Goal: Task Accomplishment & Management: Manage account settings

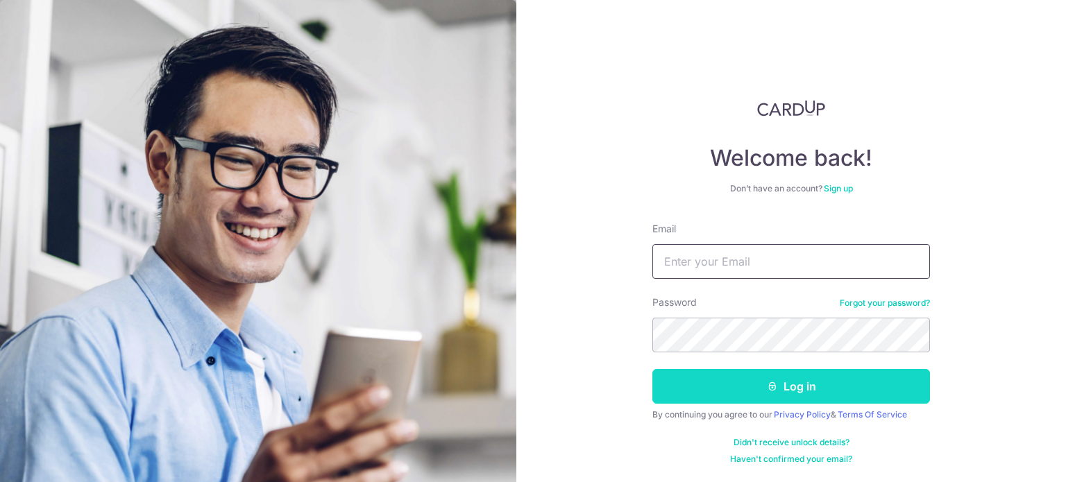
type input "[EMAIL_ADDRESS][DOMAIN_NAME]"
click at [735, 381] on button "Log in" at bounding box center [791, 386] width 278 height 35
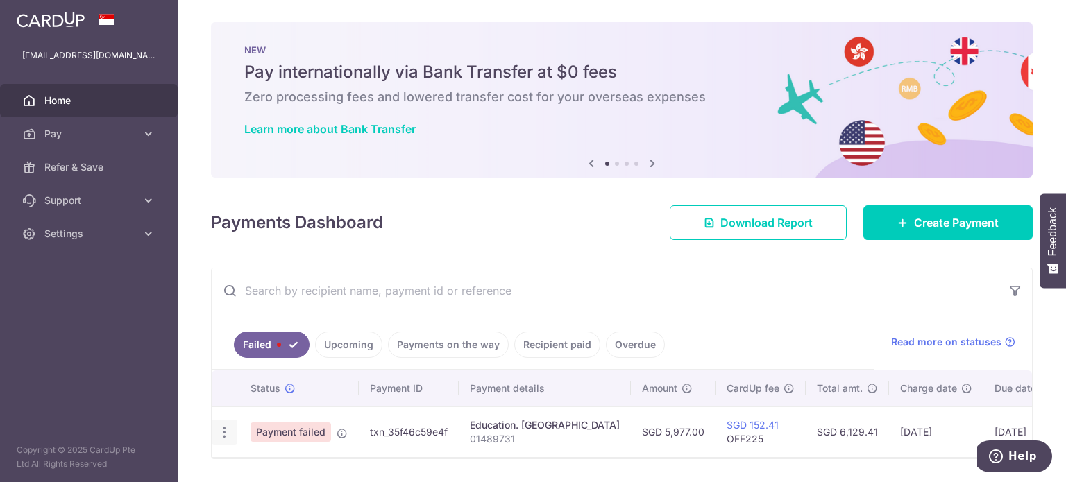
click at [228, 434] on icon "button" at bounding box center [224, 432] width 15 height 15
click at [288, 466] on span "Update payment" at bounding box center [298, 470] width 94 height 17
radio input "true"
type input "5,977.00"
type input "01489731"
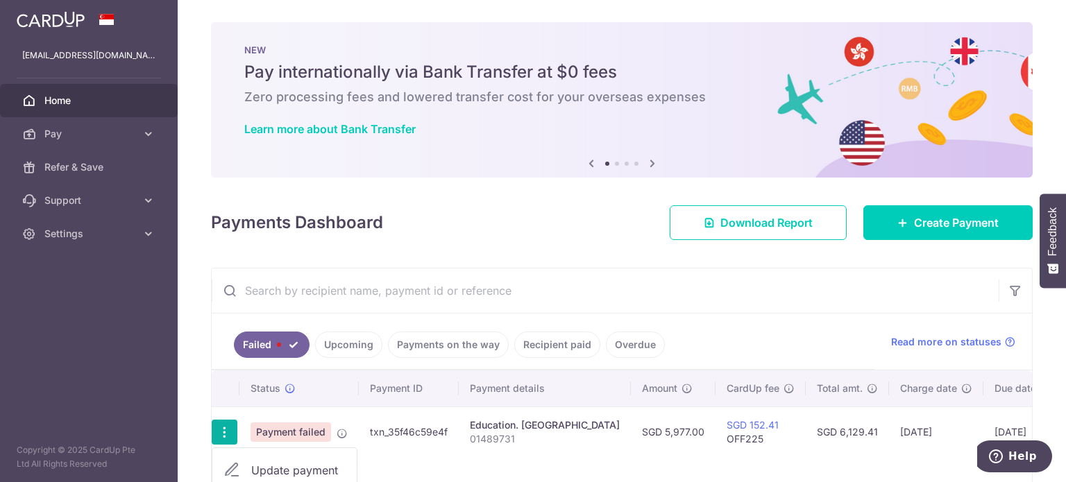
type input "OFF225"
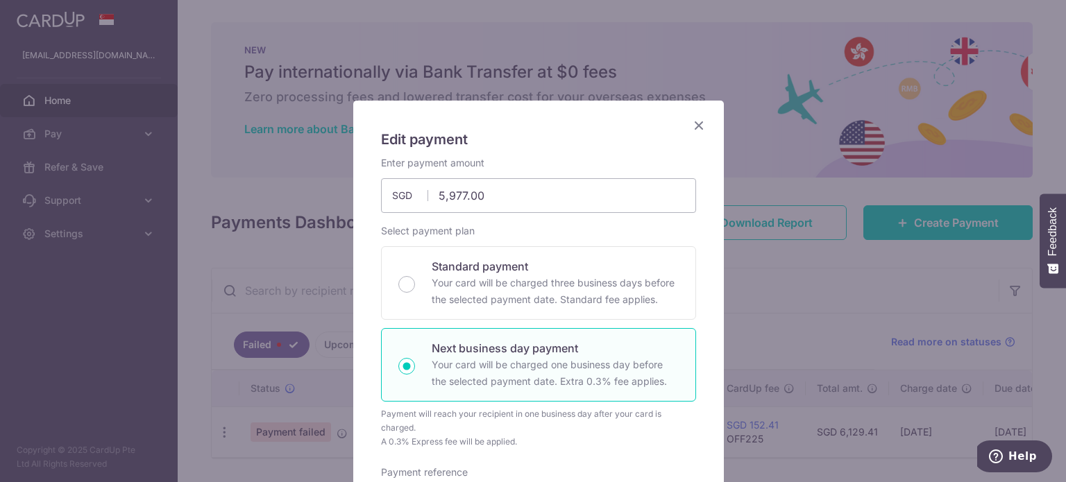
scroll to position [355, 0]
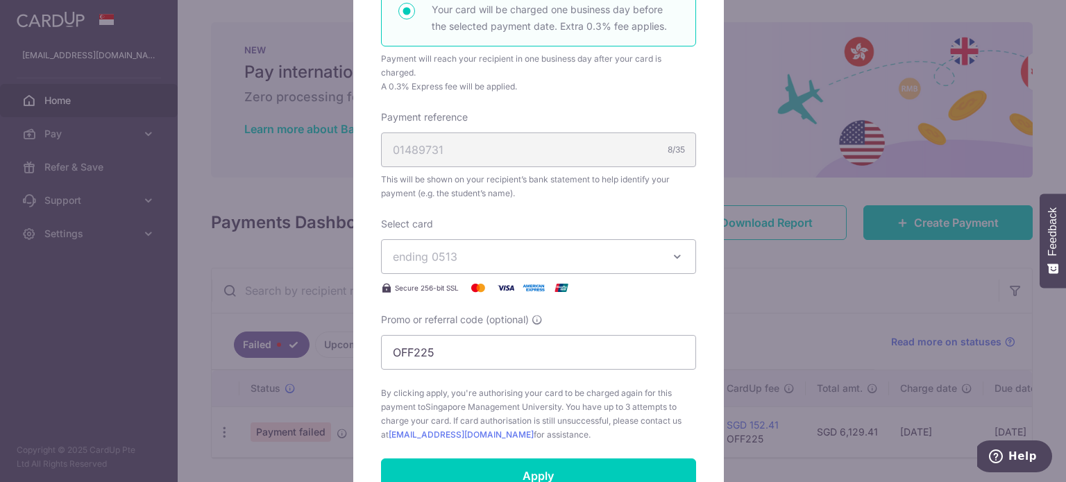
click at [670, 255] on icon "button" at bounding box center [677, 257] width 14 height 14
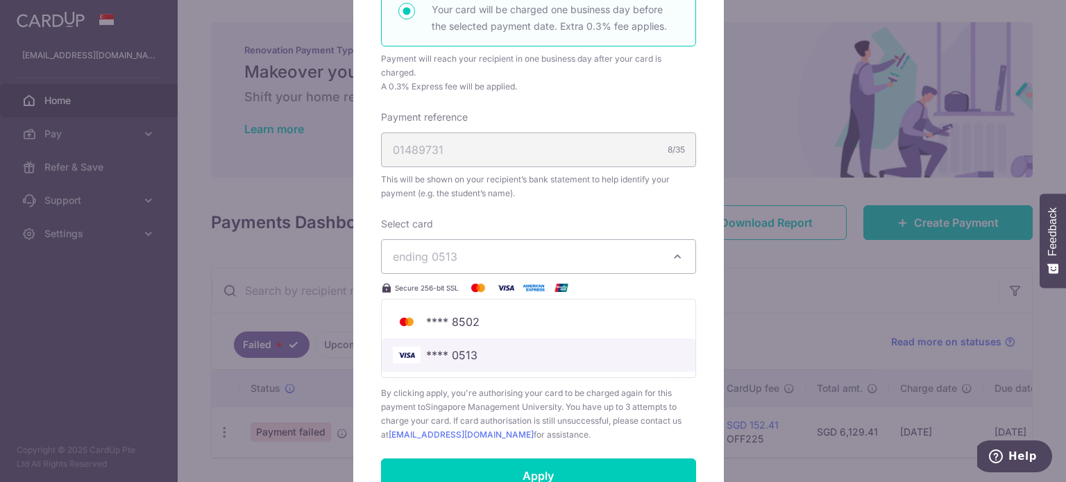
click at [450, 349] on span "**** 0513" at bounding box center [451, 355] width 51 height 17
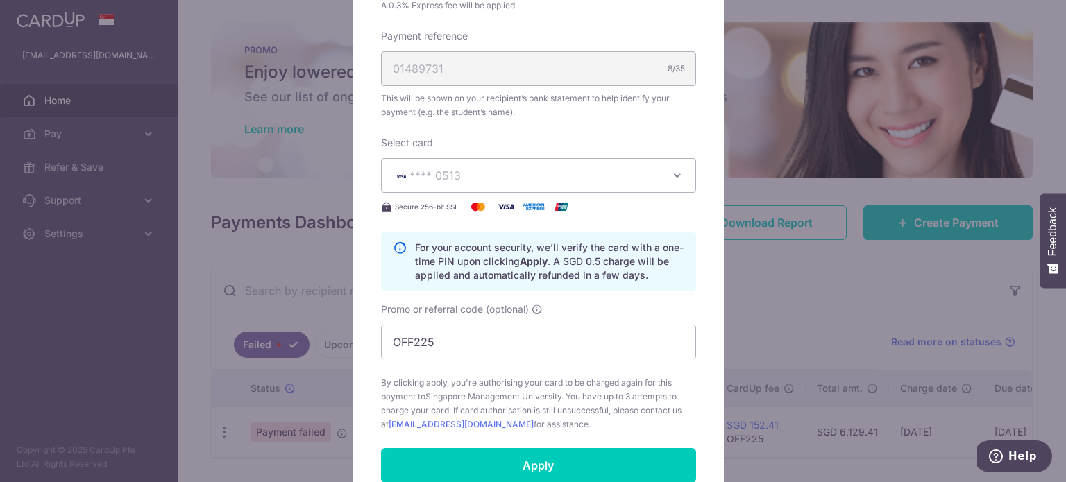
scroll to position [480, 0]
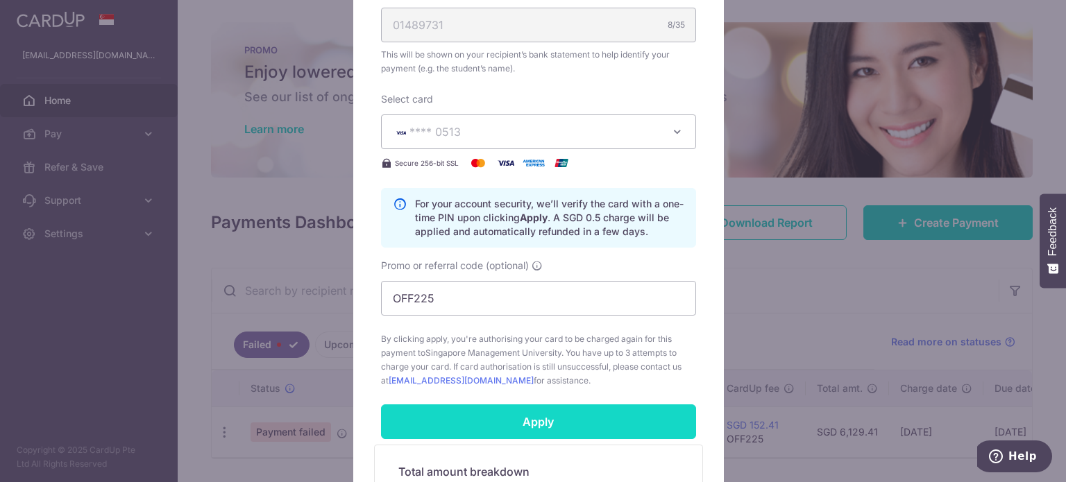
click at [519, 415] on input "Apply" at bounding box center [538, 422] width 315 height 35
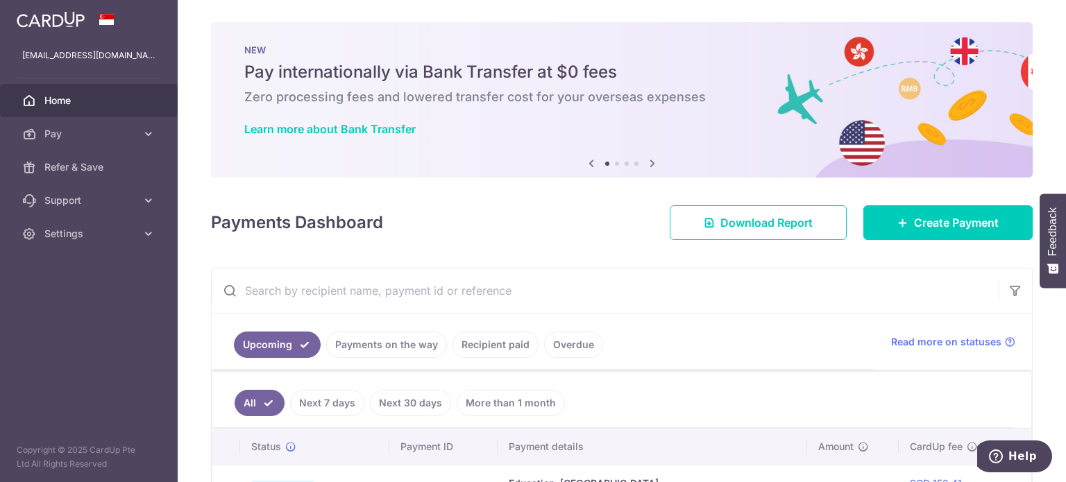
scroll to position [214, 0]
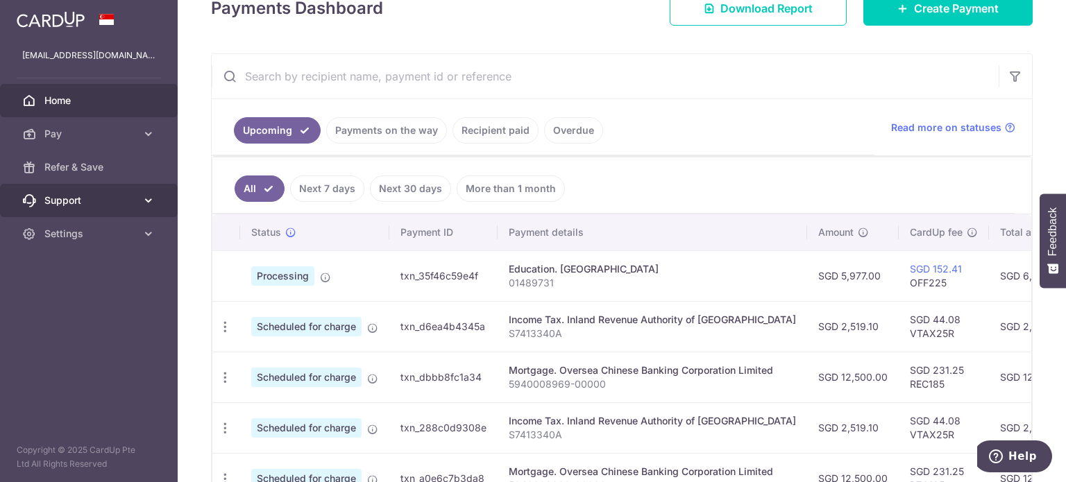
click at [105, 205] on span "Support" at bounding box center [90, 201] width 92 height 14
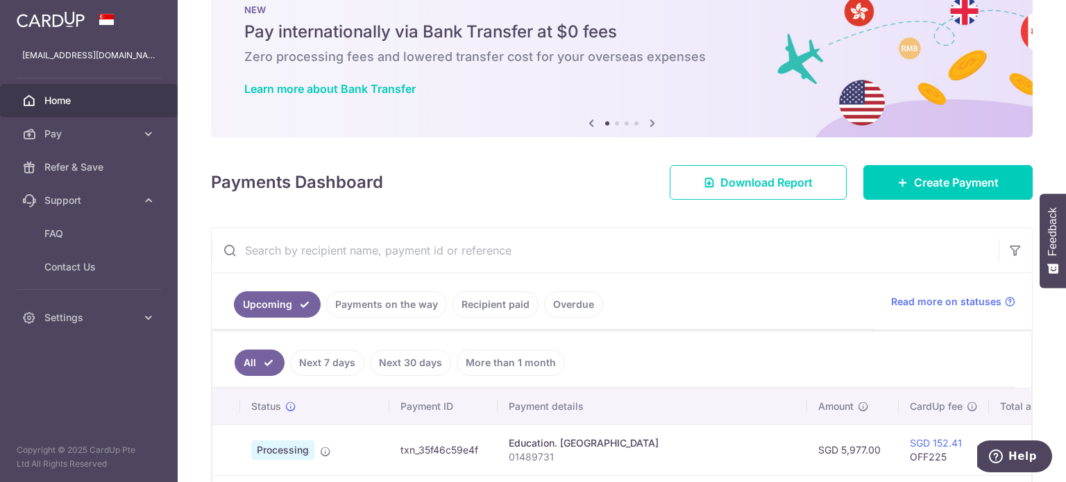
scroll to position [0, 0]
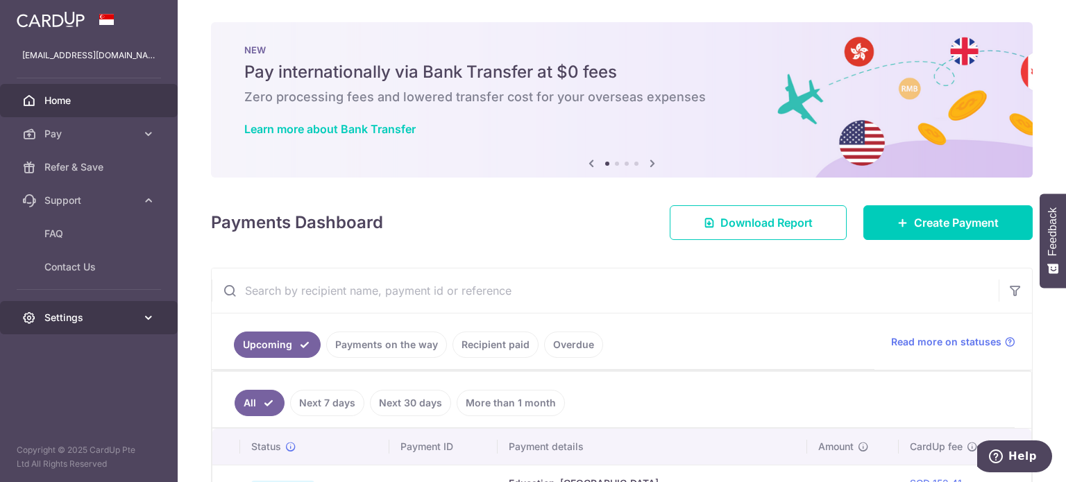
click at [63, 319] on span "Settings" at bounding box center [90, 318] width 92 height 14
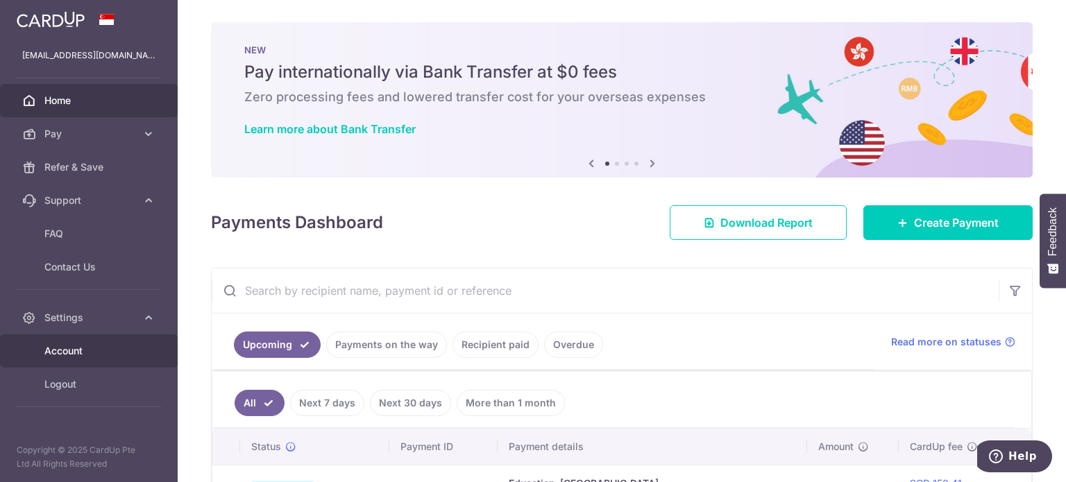
click at [73, 348] on span "Account" at bounding box center [90, 351] width 92 height 14
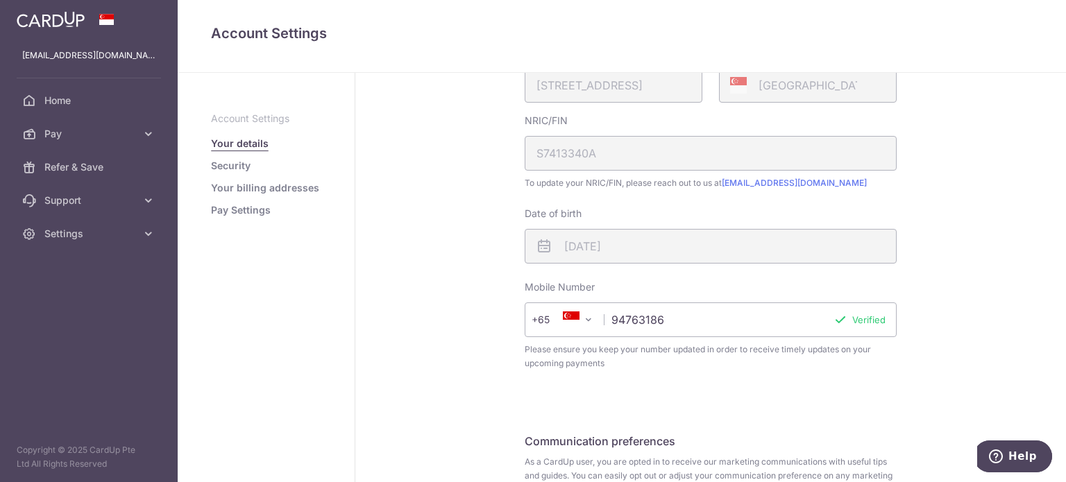
scroll to position [464, 0]
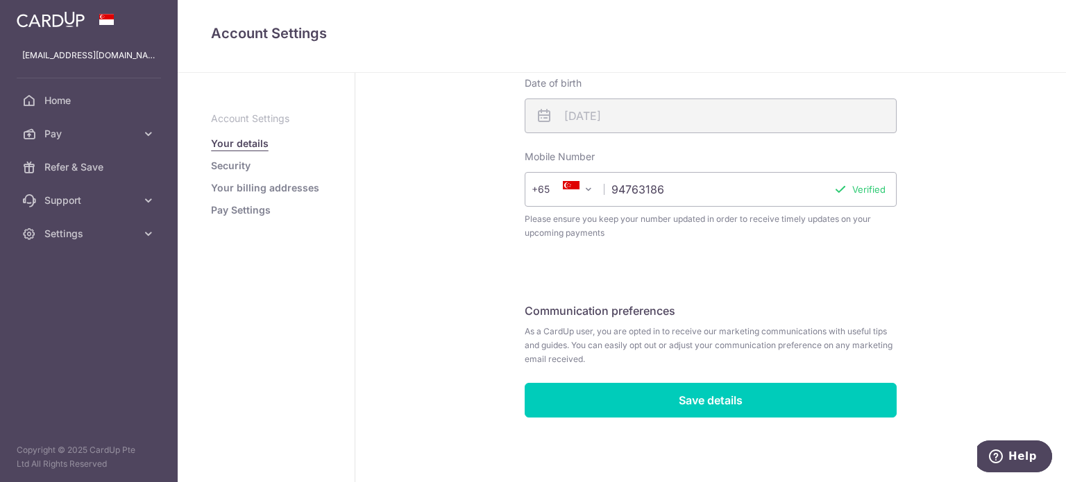
click at [264, 188] on link "Your billing addresses" at bounding box center [265, 188] width 108 height 14
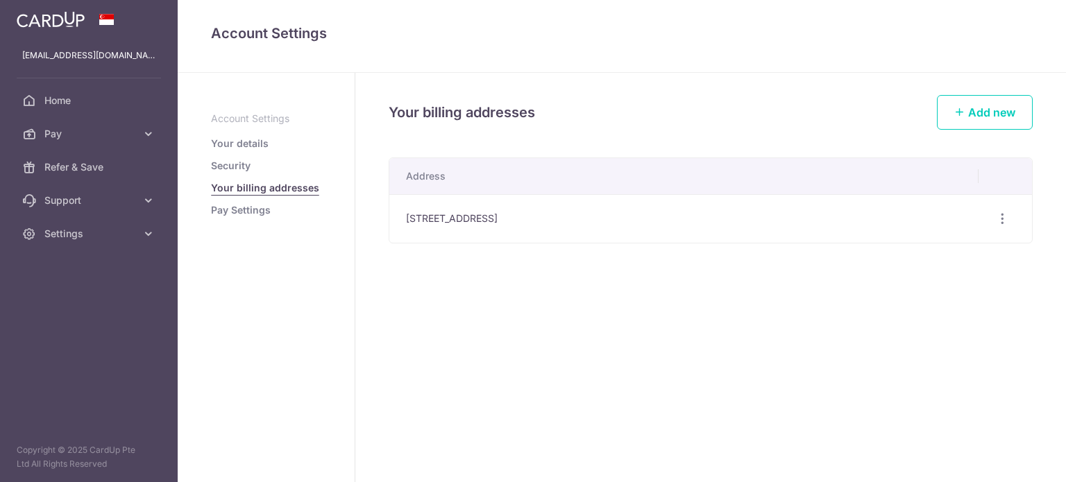
click at [255, 213] on link "Pay Settings" at bounding box center [241, 210] width 60 height 14
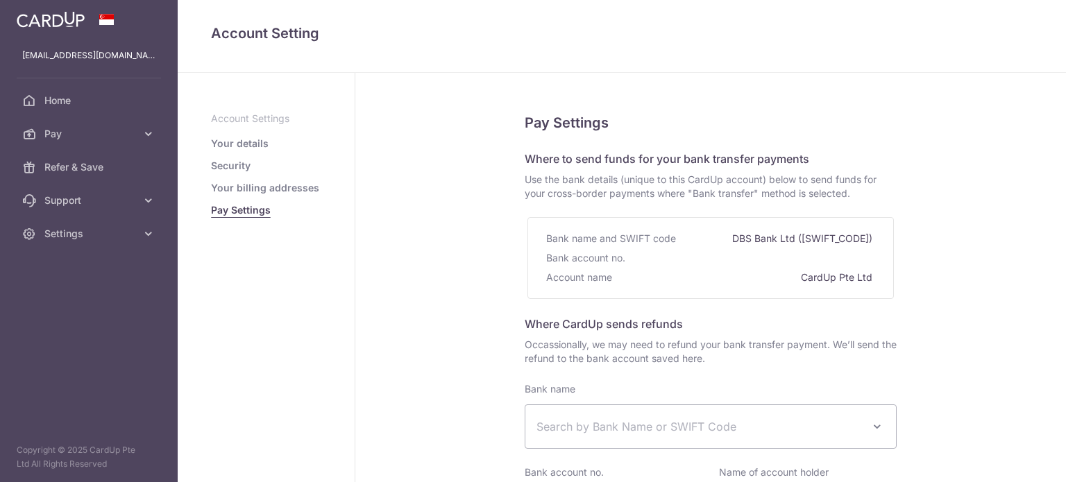
select select
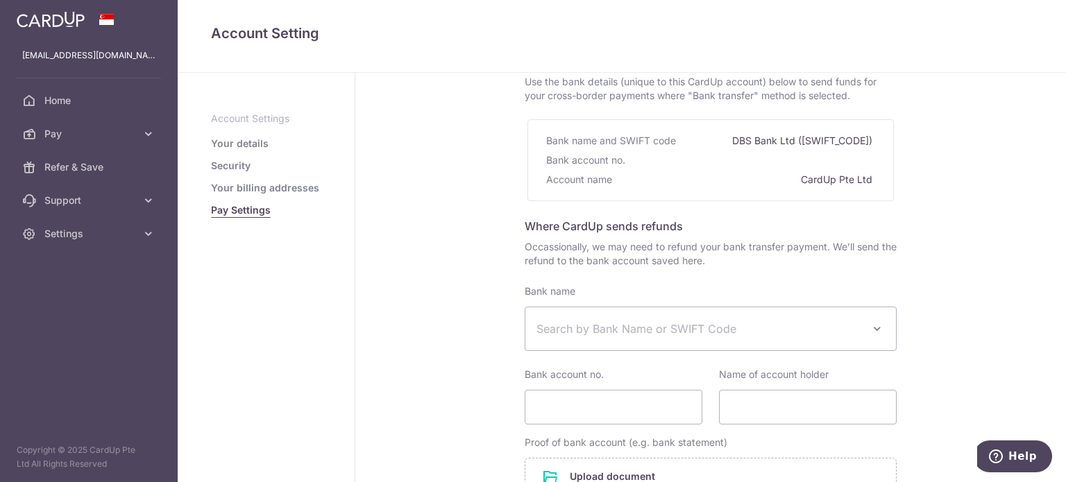
scroll to position [87, 0]
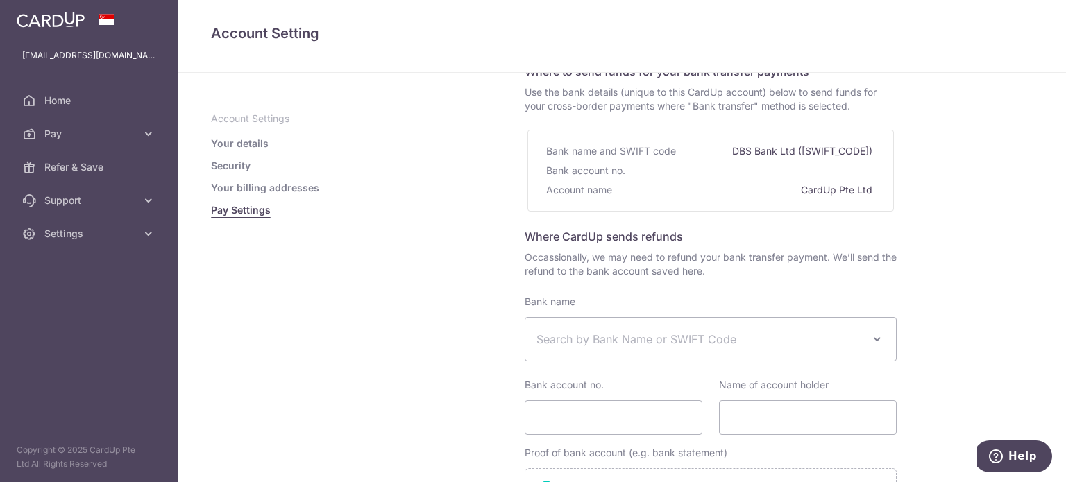
click at [294, 185] on link "Your billing addresses" at bounding box center [265, 188] width 108 height 14
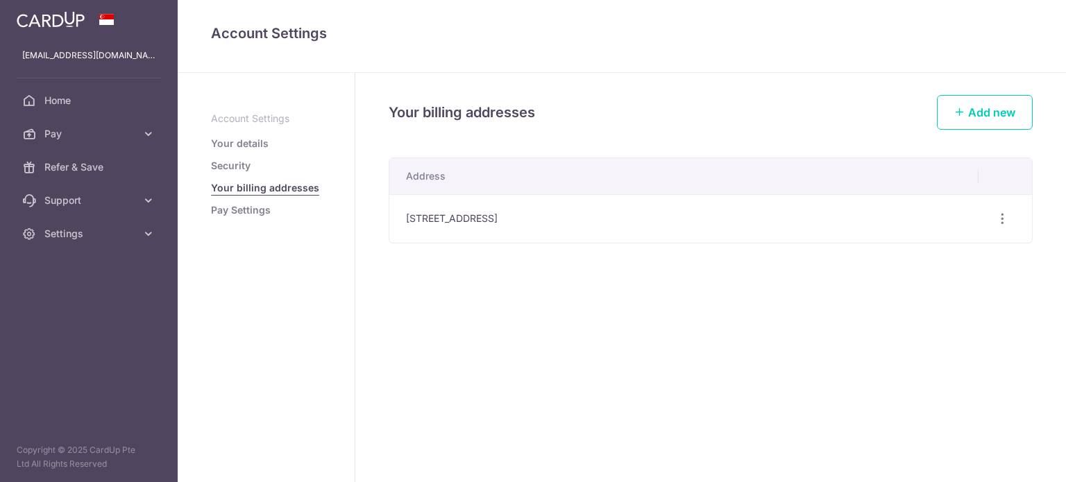
click at [255, 147] on link "Your details" at bounding box center [240, 144] width 58 height 14
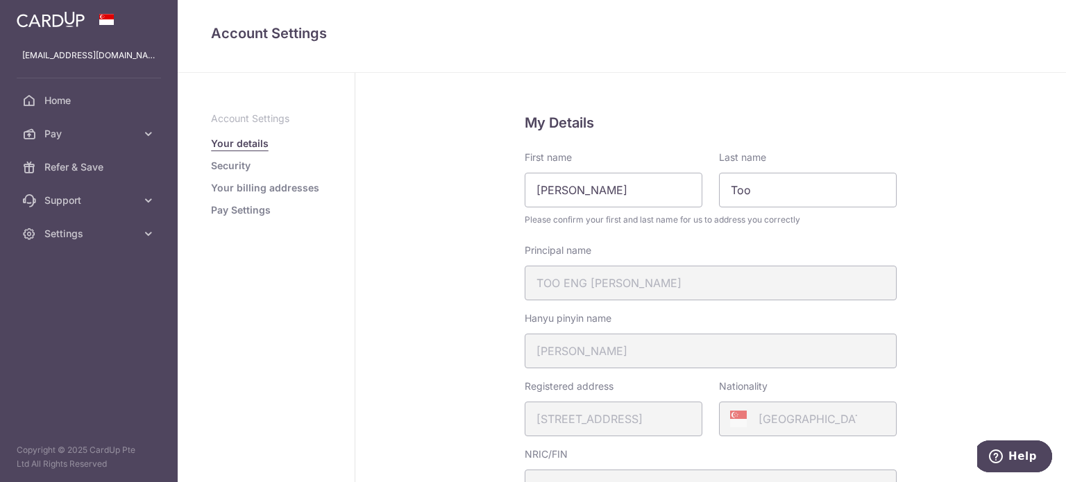
click at [275, 185] on link "Your billing addresses" at bounding box center [265, 188] width 108 height 14
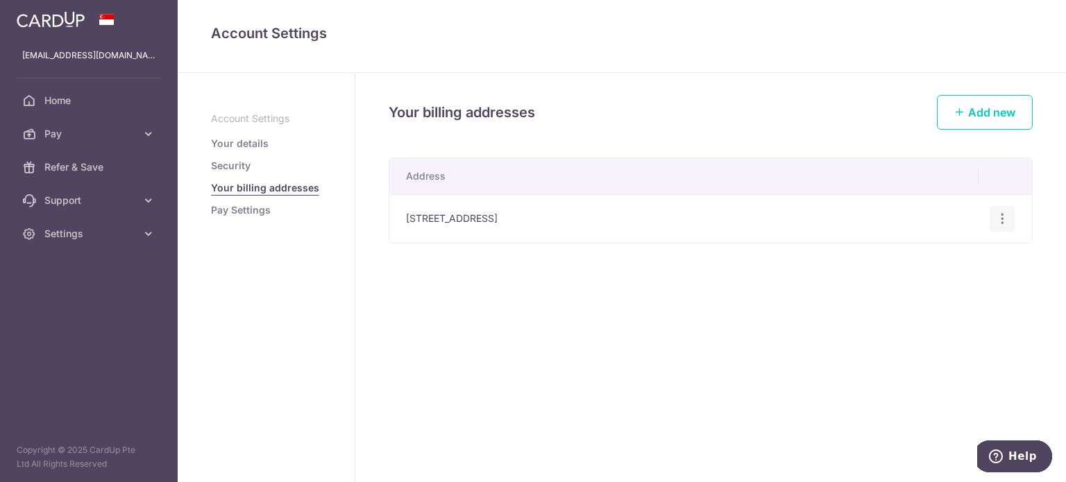
click at [1001, 216] on icon "button" at bounding box center [1002, 219] width 15 height 15
click at [936, 260] on span "Edit address" at bounding box center [955, 257] width 94 height 17
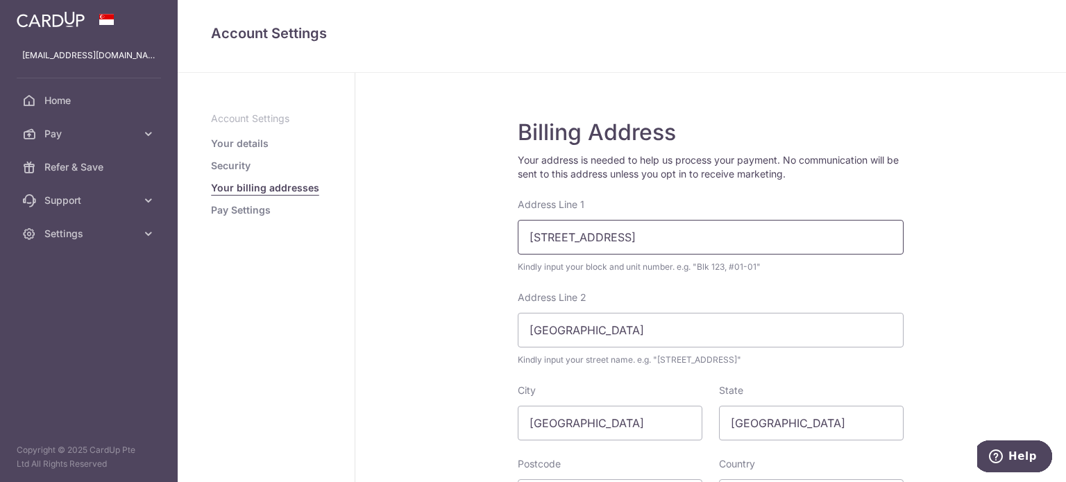
drag, startPoint x: 541, startPoint y: 235, endPoint x: 598, endPoint y: 235, distance: 56.9
click at [598, 235] on input "23 Keris Drive, Singapore" at bounding box center [711, 237] width 386 height 35
type input "23 Jalan Keris, Singapore"
drag, startPoint x: 516, startPoint y: 337, endPoint x: 469, endPoint y: 327, distance: 48.2
click at [469, 328] on div "Billing Address Your address is needed to help us process your payment. No comm…" at bounding box center [710, 360] width 711 height 575
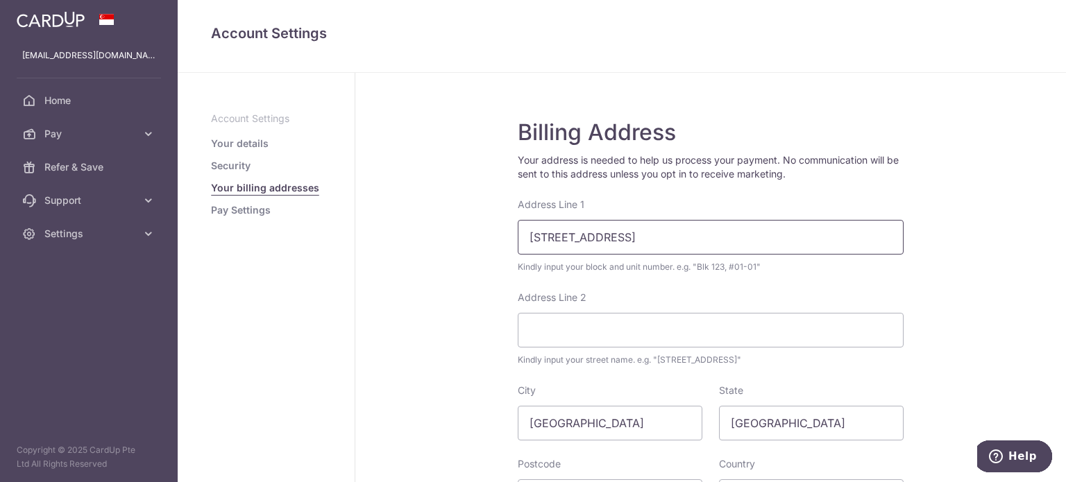
drag, startPoint x: 603, startPoint y: 240, endPoint x: 688, endPoint y: 238, distance: 85.4
click at [688, 238] on input "23 Jalan Keris, Singapore" at bounding box center [711, 237] width 386 height 35
type input "23 Jalan Keris"
click at [968, 290] on div "Billing Address Your address is needed to help us process your payment. No comm…" at bounding box center [710, 360] width 711 height 575
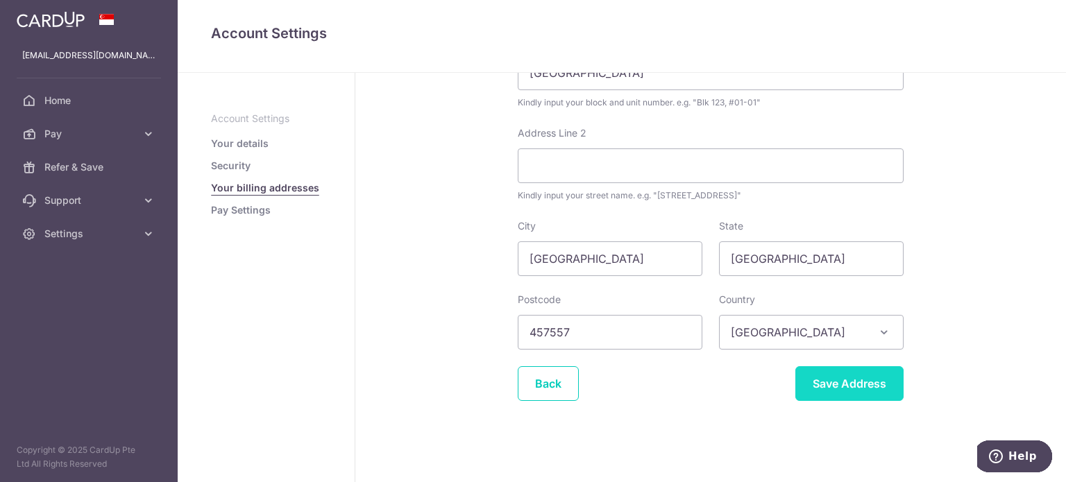
click at [838, 389] on input "Save Address" at bounding box center [849, 383] width 108 height 35
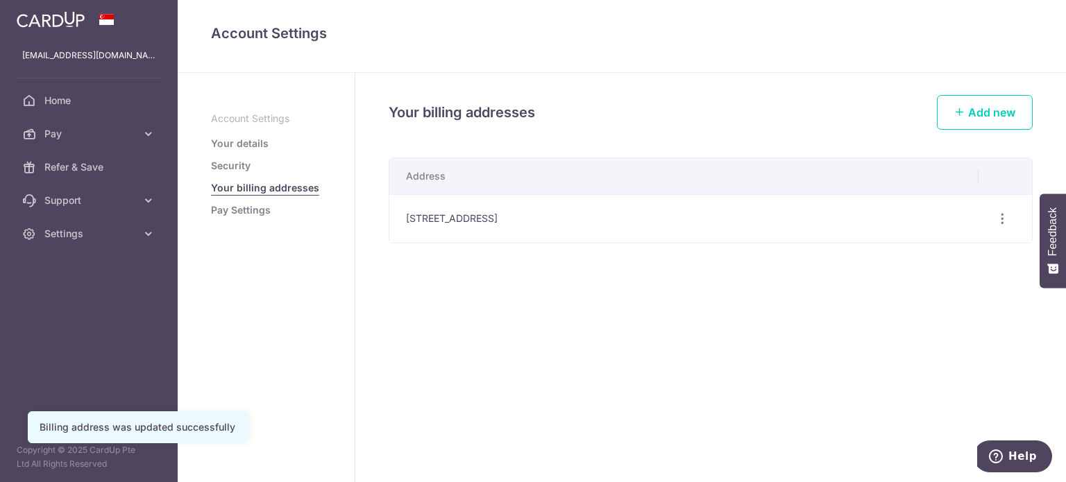
click at [243, 167] on link "Security" at bounding box center [231, 166] width 40 height 14
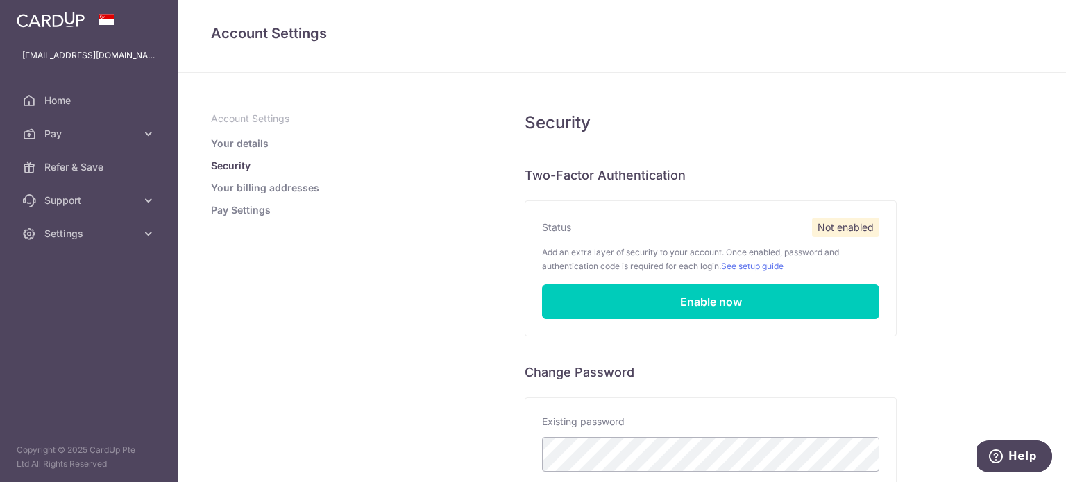
click at [253, 135] on ul "Account Settings Your details Security Your billing addresses Pay Settings" at bounding box center [266, 164] width 110 height 105
click at [253, 144] on link "Your details" at bounding box center [240, 144] width 58 height 14
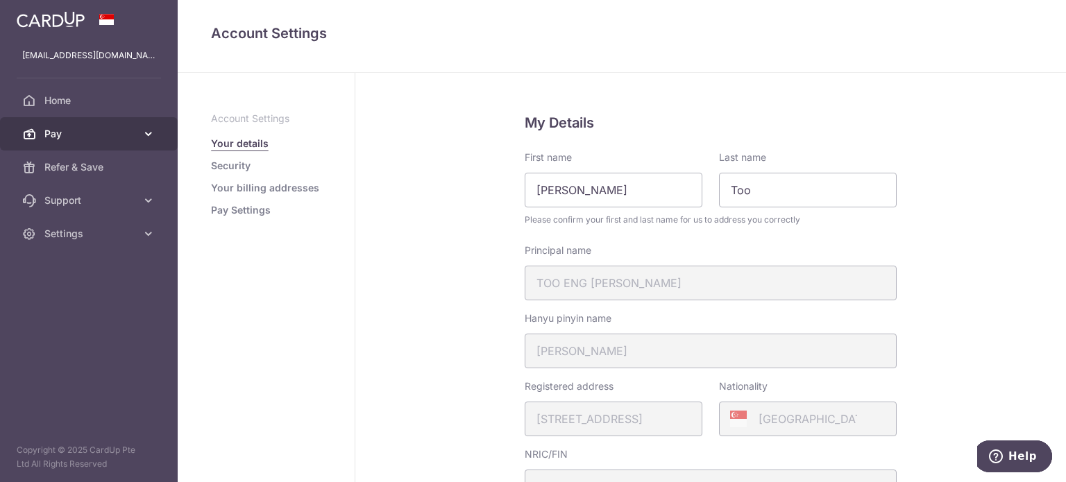
click at [66, 133] on span "Pay" at bounding box center [90, 134] width 92 height 14
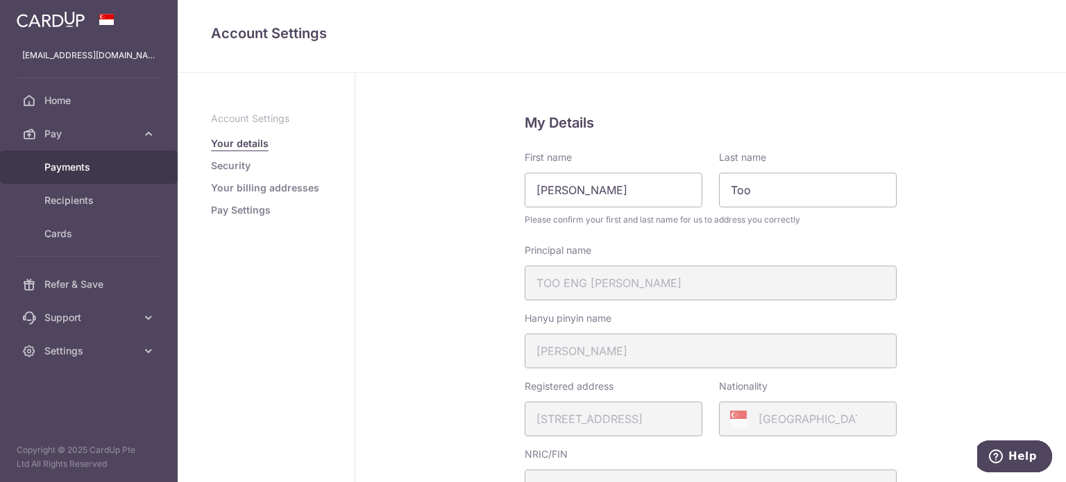
click at [73, 164] on span "Payments" at bounding box center [90, 167] width 92 height 14
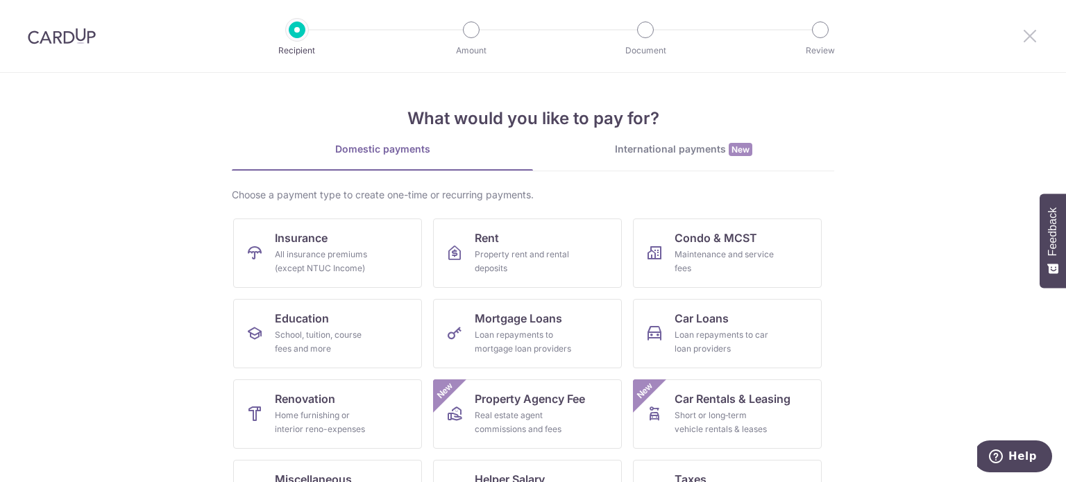
click at [1032, 35] on icon at bounding box center [1030, 35] width 17 height 17
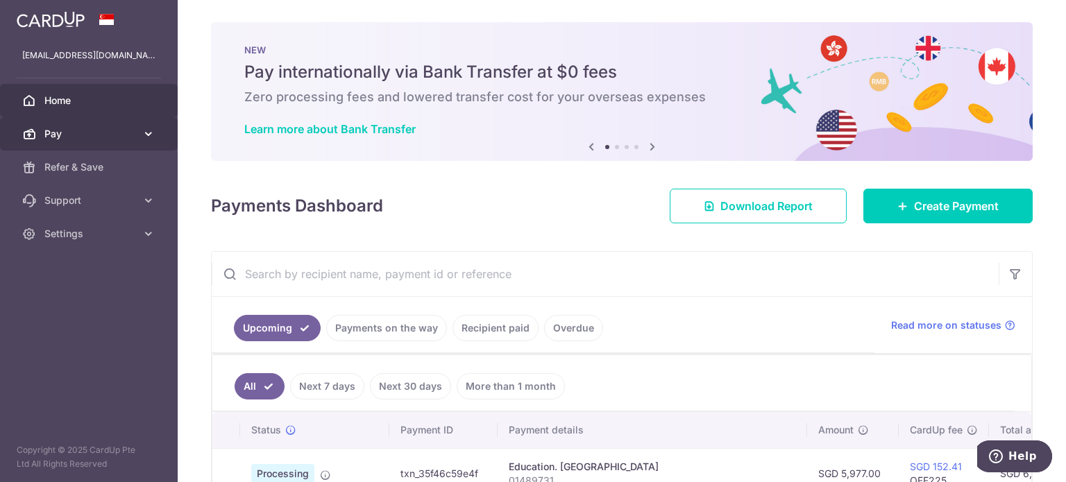
click at [135, 142] on link "Pay" at bounding box center [89, 133] width 178 height 33
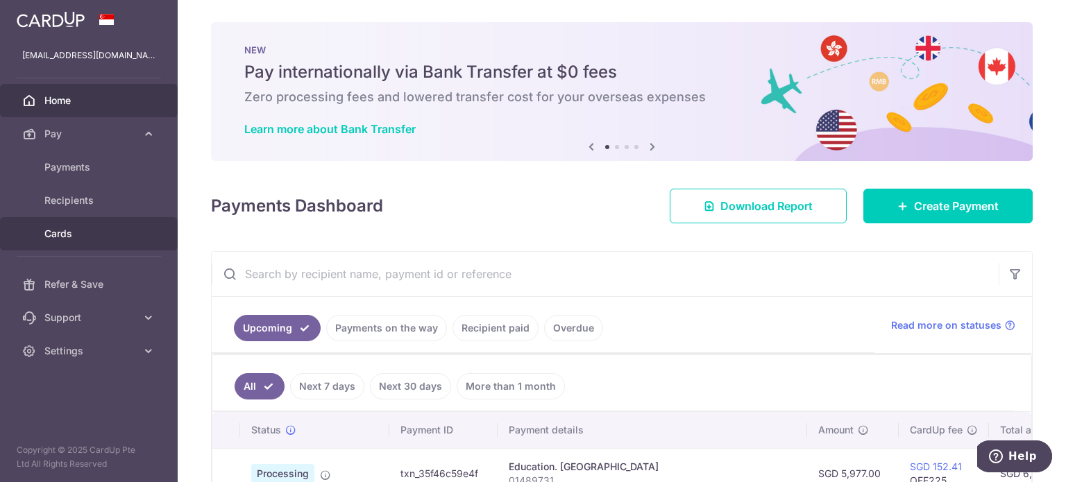
click at [64, 238] on span "Cards" at bounding box center [90, 234] width 92 height 14
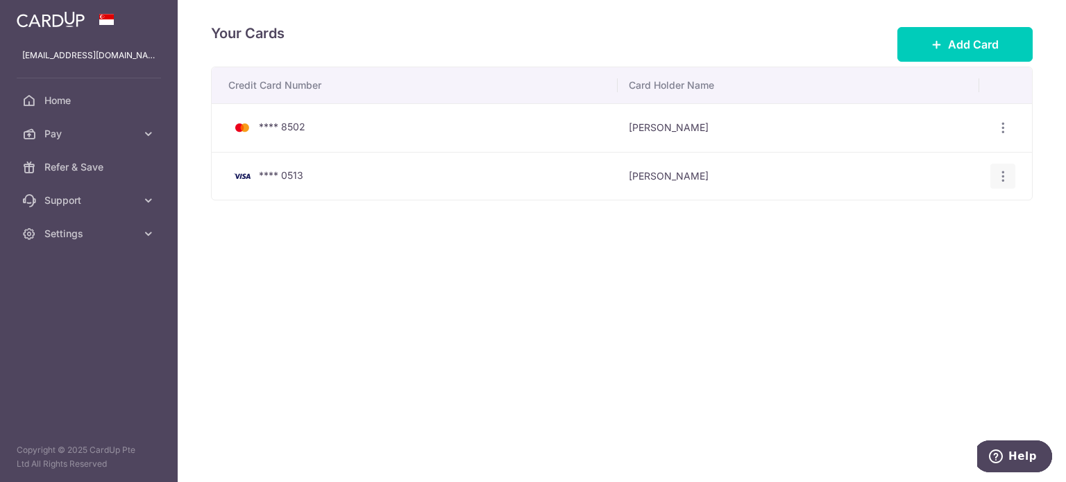
click at [1001, 135] on icon "button" at bounding box center [1003, 128] width 15 height 15
click at [927, 219] on span "View/Edit" at bounding box center [956, 214] width 94 height 17
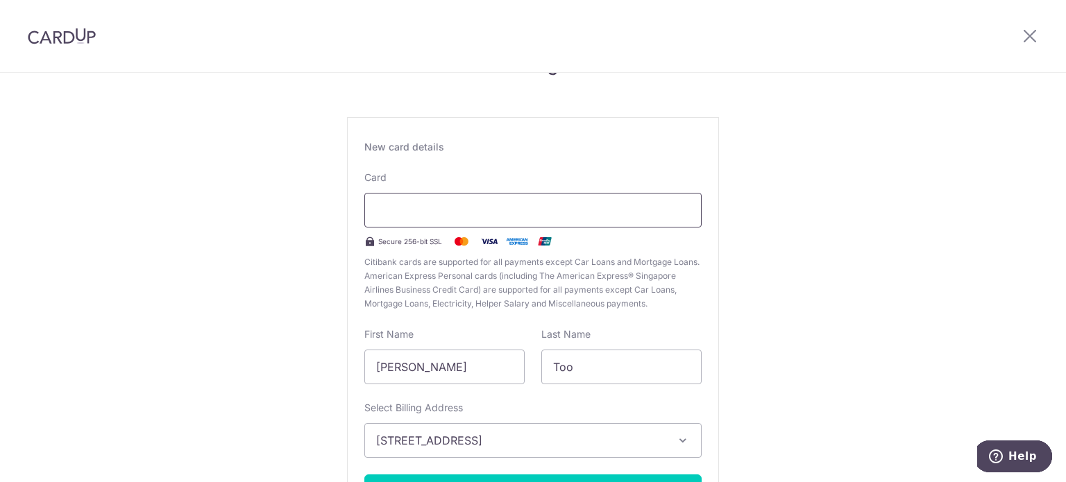
scroll to position [47, 0]
click at [639, 57] on header at bounding box center [533, 36] width 1066 height 73
click at [861, 306] on div "Edit card ending with 0513 New card details Card Secure 256-bit SSL Citibank ca…" at bounding box center [533, 317] width 1066 height 583
click at [820, 169] on div "Edit card ending with 0513 New card details Card Secure 256-bit SSL Citibank ca…" at bounding box center [533, 317] width 1066 height 583
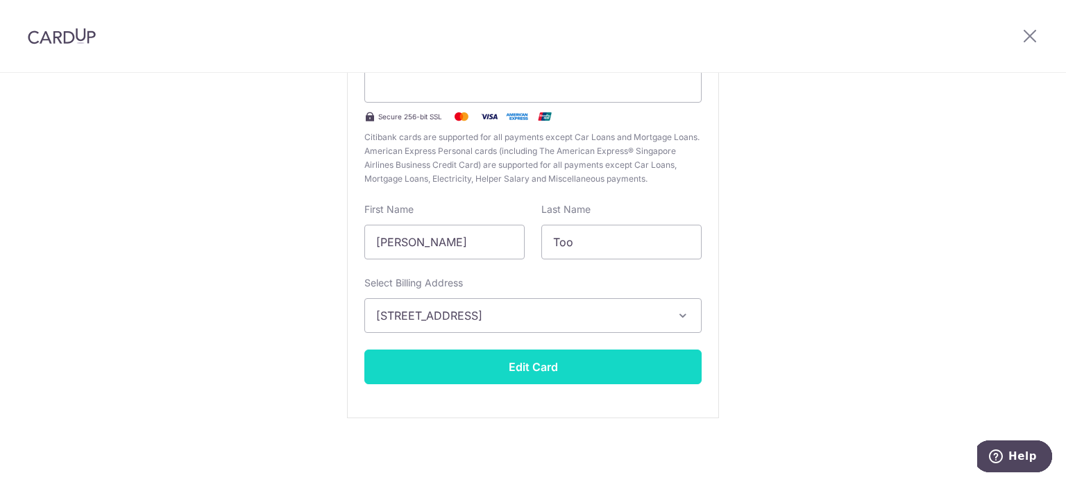
click at [583, 366] on button "Edit Card" at bounding box center [532, 367] width 337 height 35
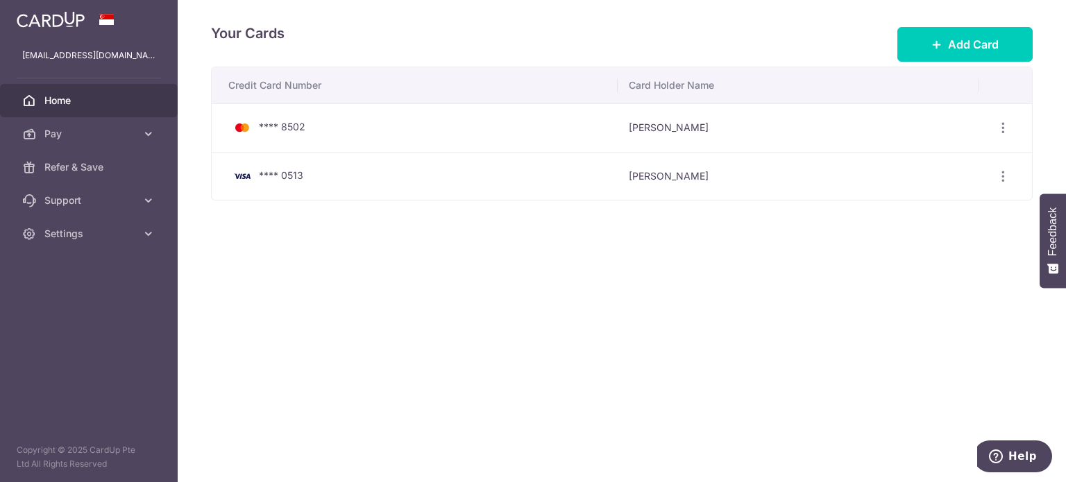
click at [113, 99] on span "Home" at bounding box center [90, 101] width 92 height 14
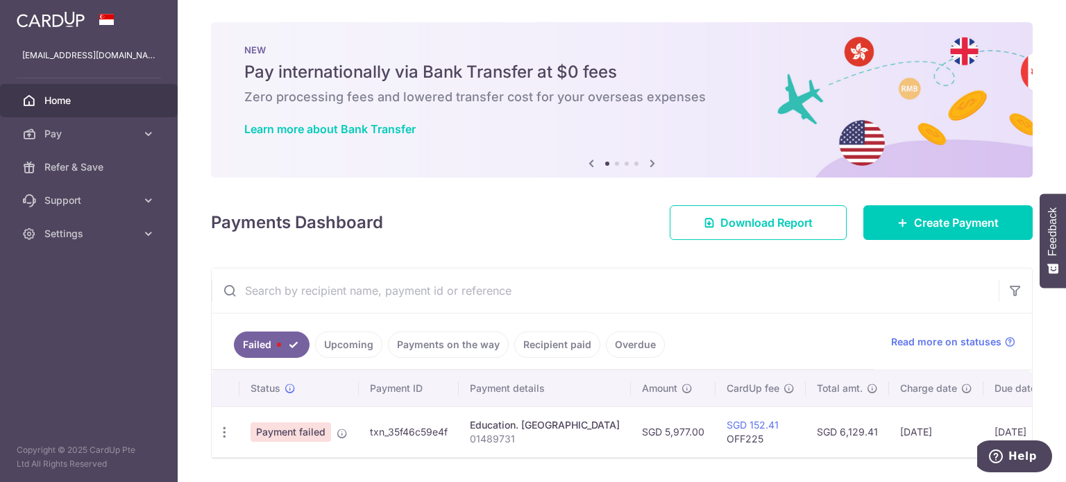
click at [366, 346] on link "Upcoming" at bounding box center [348, 345] width 67 height 26
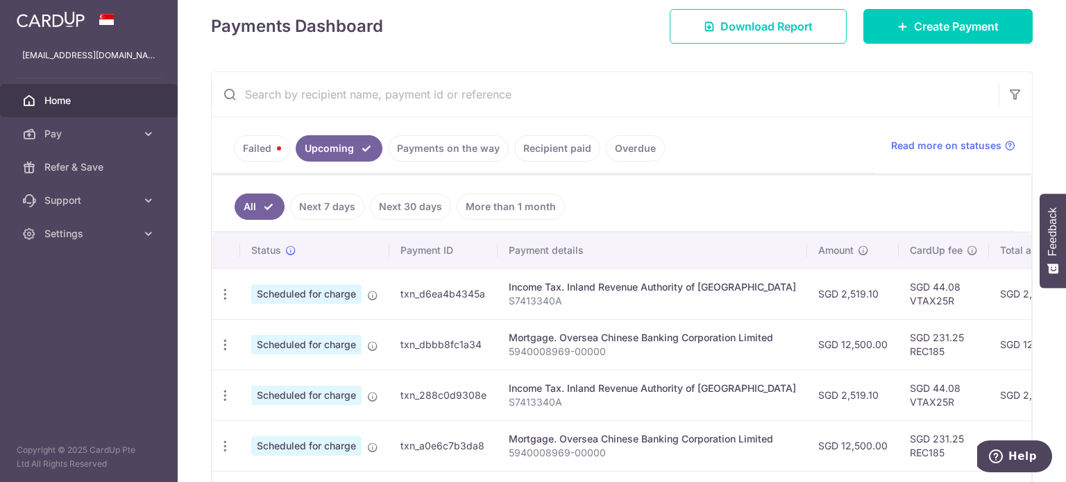
scroll to position [233, 0]
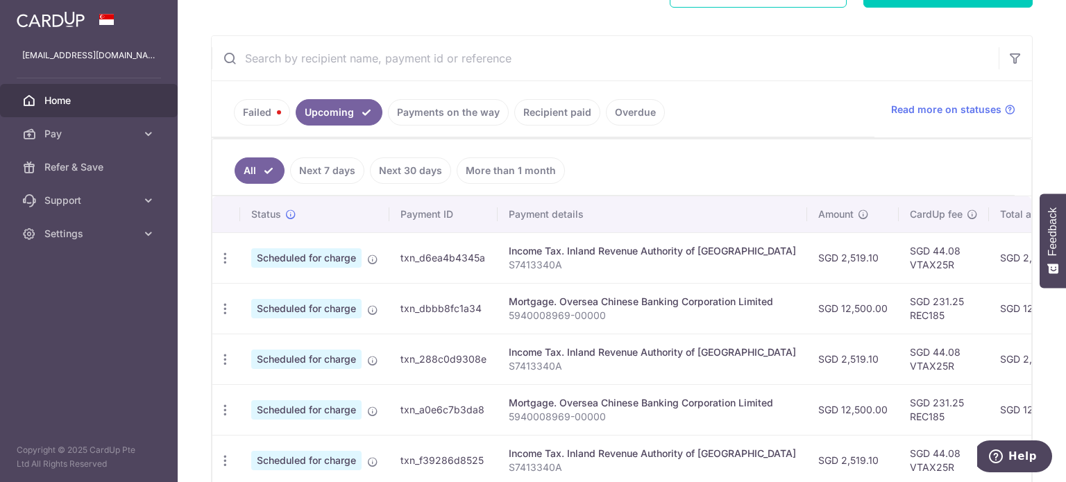
click at [261, 105] on link "Failed" at bounding box center [262, 112] width 56 height 26
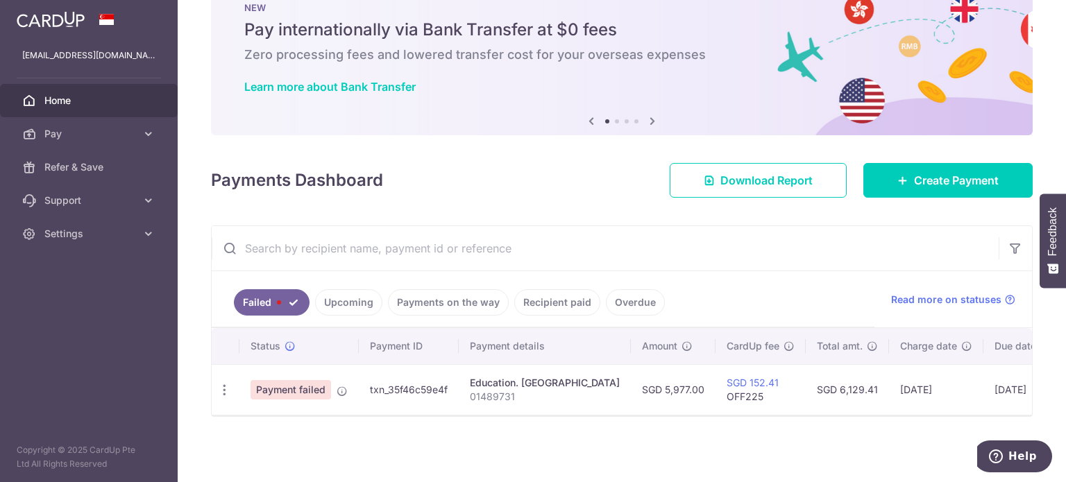
scroll to position [47, 0]
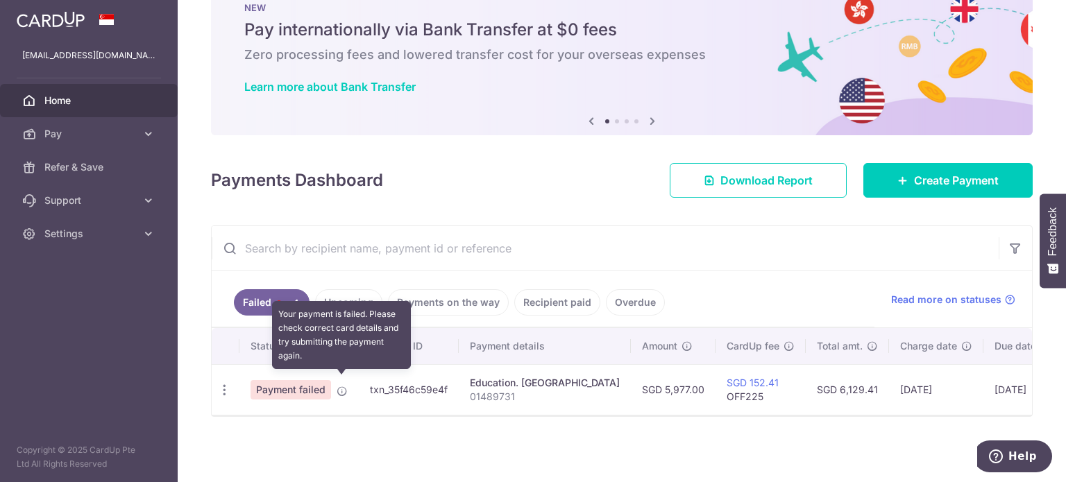
click at [341, 386] on icon at bounding box center [342, 391] width 11 height 11
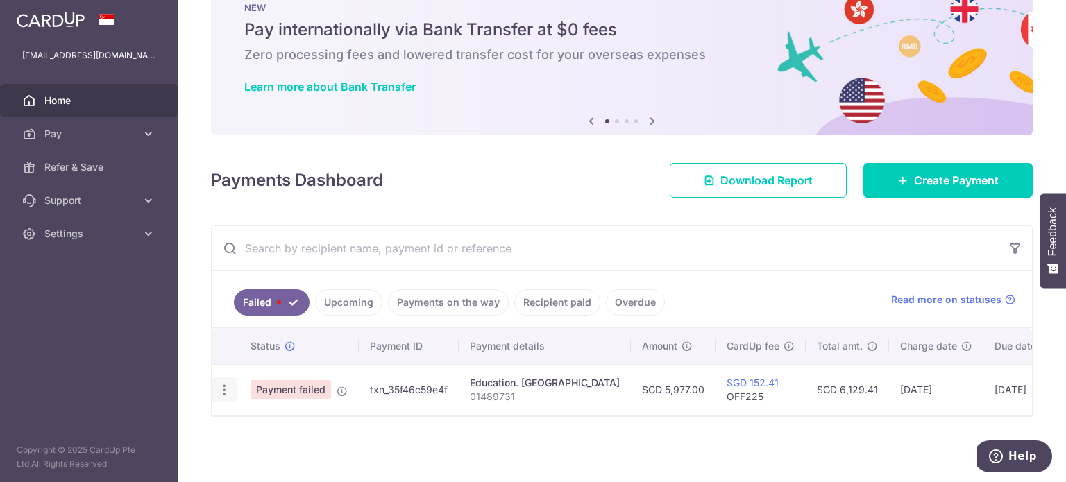
click at [227, 384] on icon "button" at bounding box center [224, 390] width 15 height 15
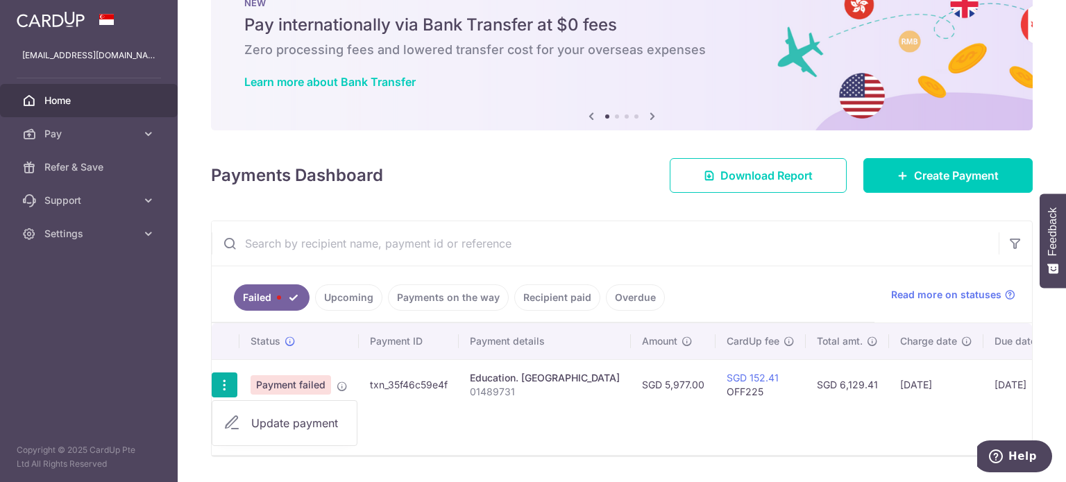
click at [291, 416] on span "Update payment" at bounding box center [298, 423] width 94 height 17
radio input "true"
type input "5,977.00"
type input "01489731"
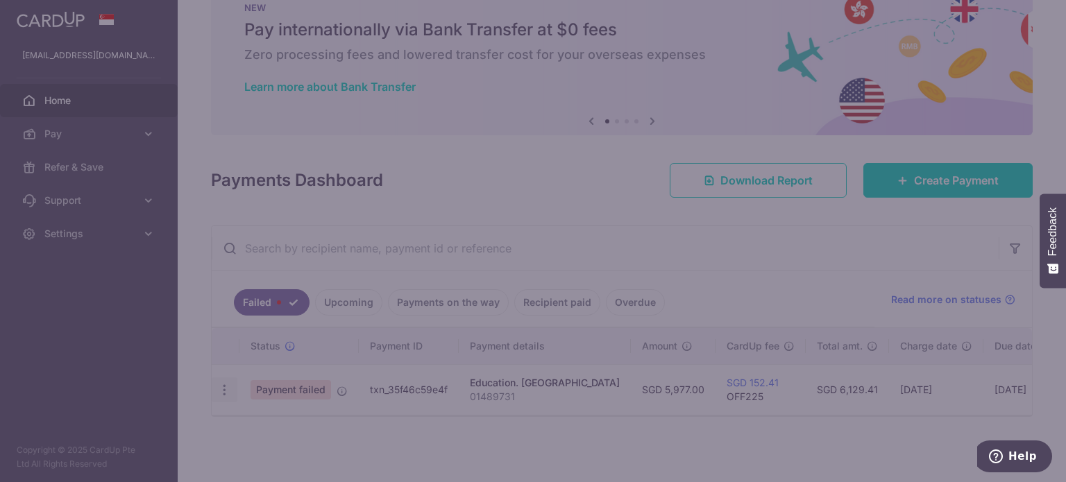
type input "OFF225"
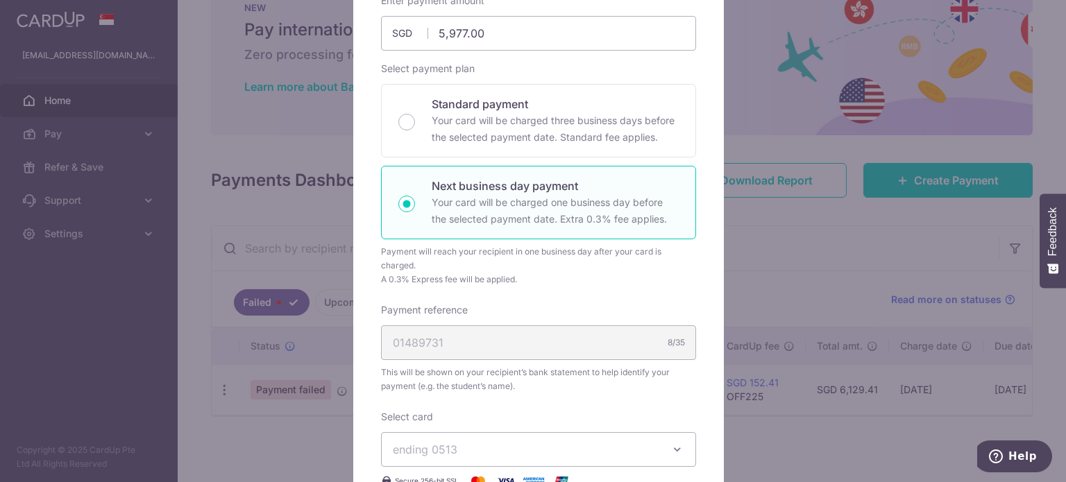
scroll to position [370, 0]
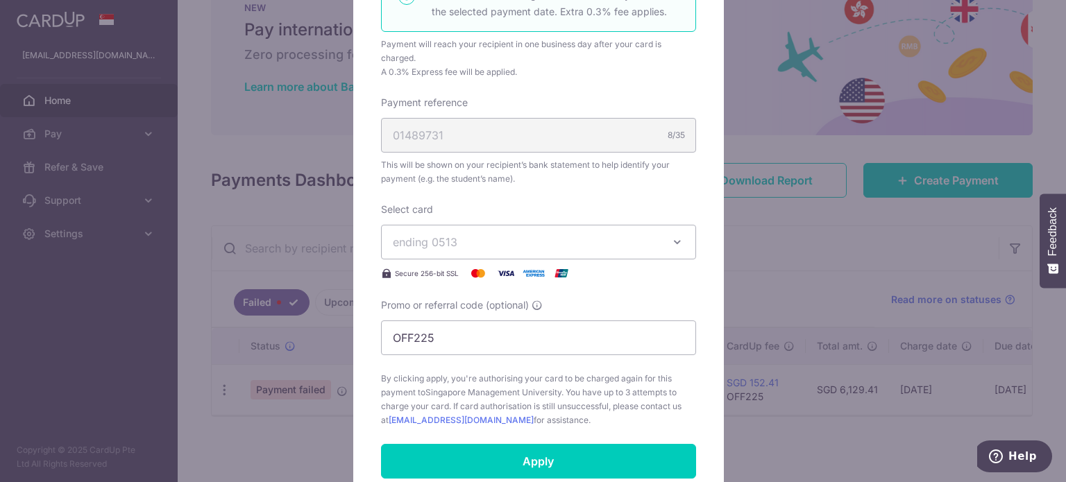
click at [670, 248] on button "ending 0513" at bounding box center [538, 242] width 315 height 35
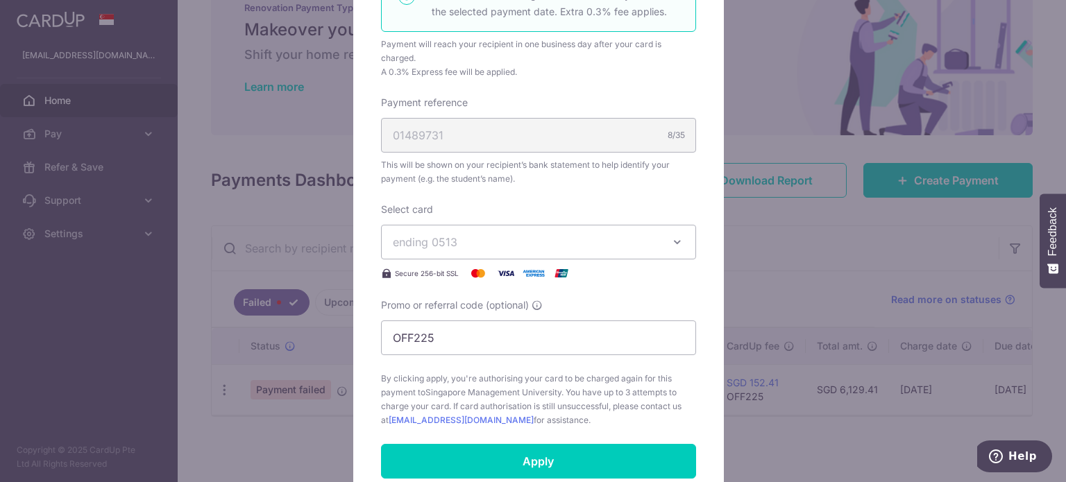
click at [670, 248] on button "ending 0513" at bounding box center [538, 242] width 315 height 35
drag, startPoint x: 843, startPoint y: 460, endPoint x: 845, endPoint y: 453, distance: 7.1
click at [845, 457] on div "Edit payment By clicking apply, you will make changes to all payments to Singap…" at bounding box center [533, 241] width 1066 height 482
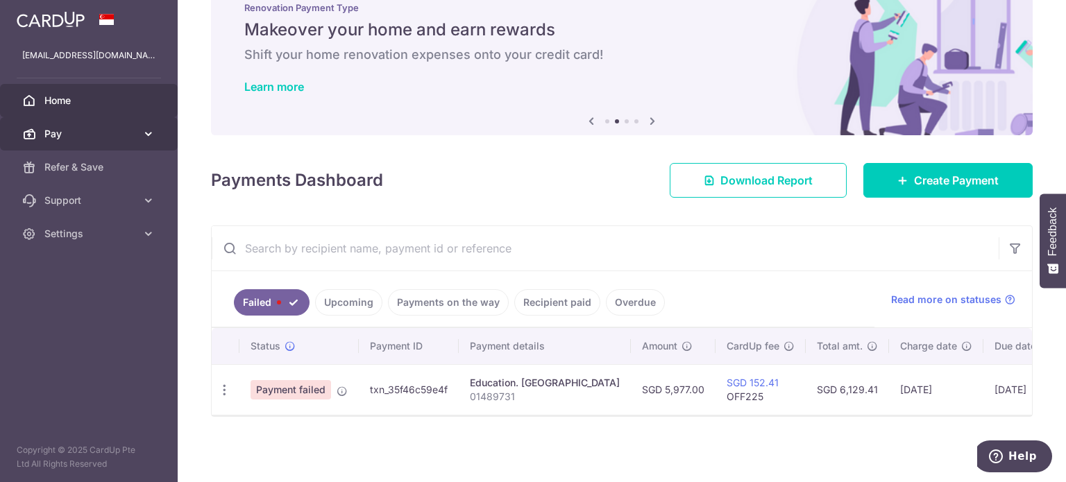
click at [83, 139] on span "Pay" at bounding box center [90, 134] width 92 height 14
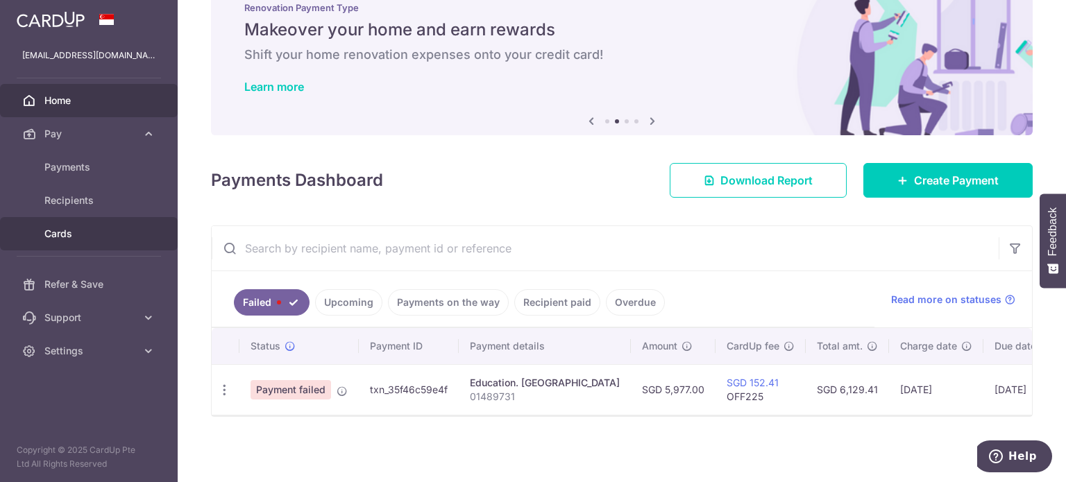
click at [64, 235] on span "Cards" at bounding box center [90, 234] width 92 height 14
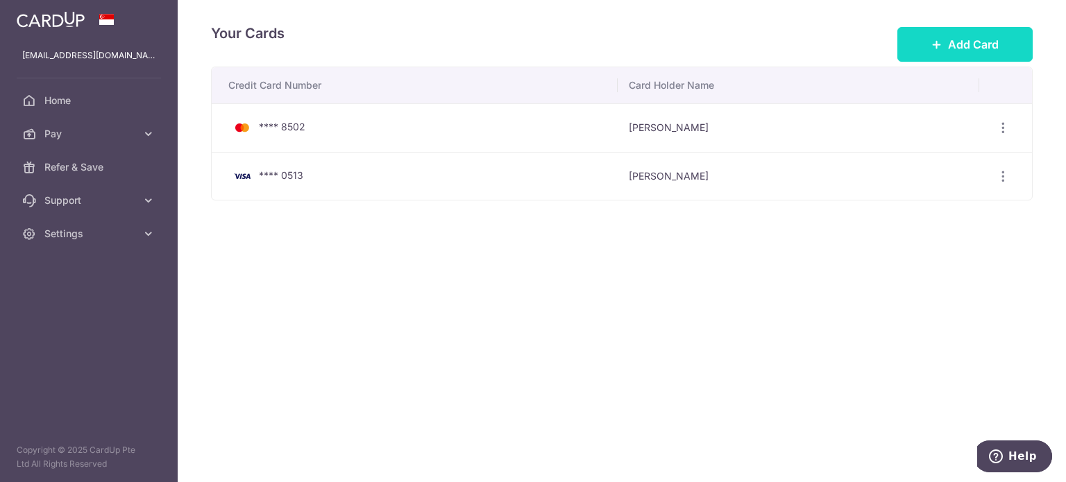
click at [980, 37] on span "Add Card" at bounding box center [973, 44] width 51 height 17
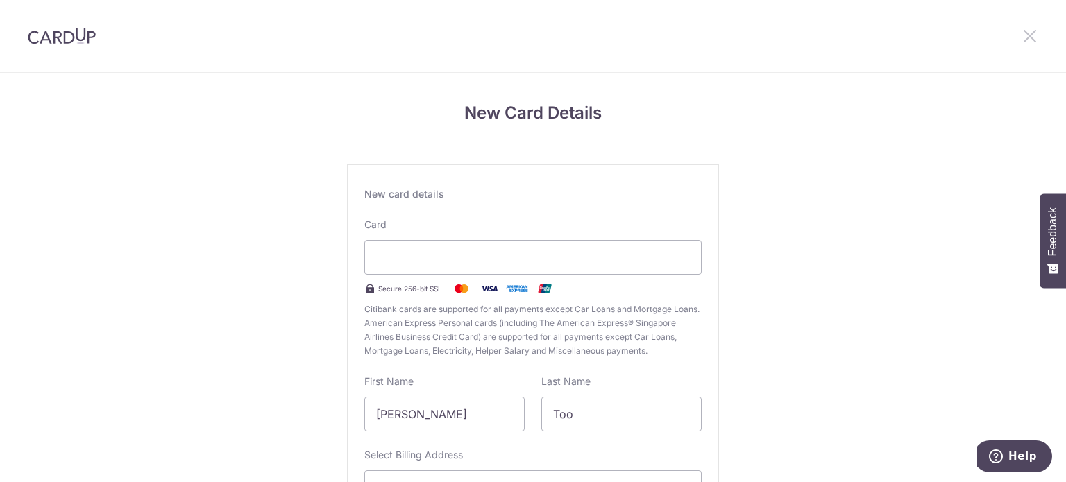
click at [1035, 35] on icon at bounding box center [1030, 35] width 17 height 17
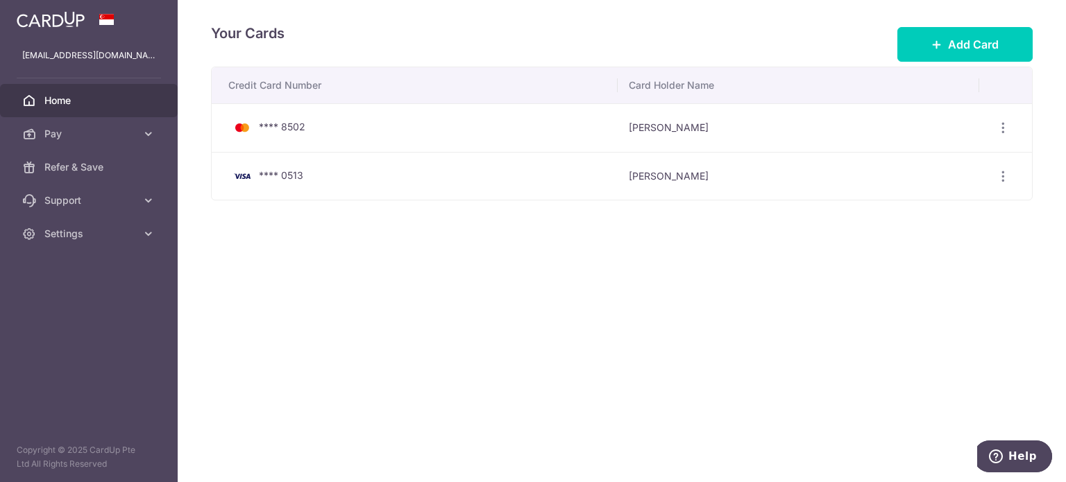
click at [71, 103] on span "Home" at bounding box center [90, 101] width 92 height 14
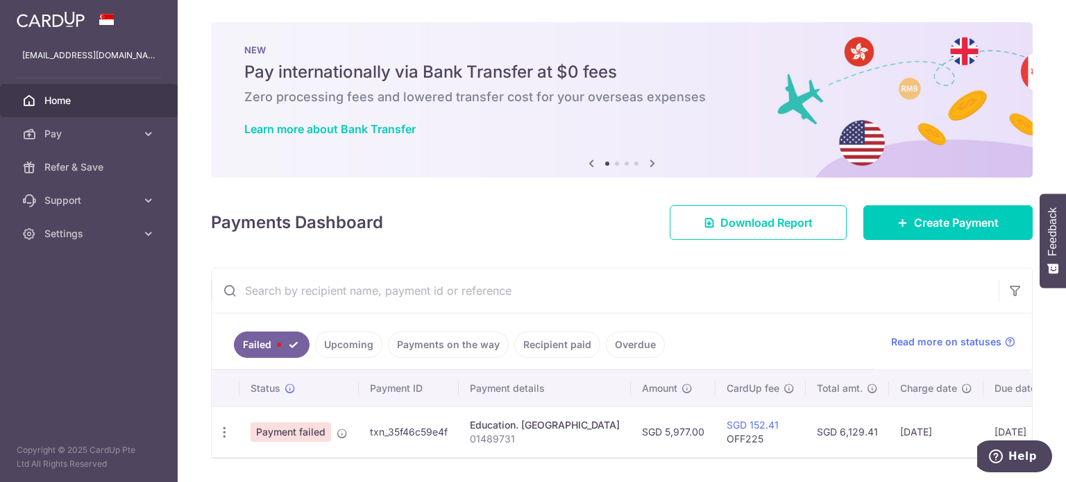
click at [326, 350] on link "Upcoming" at bounding box center [348, 345] width 67 height 26
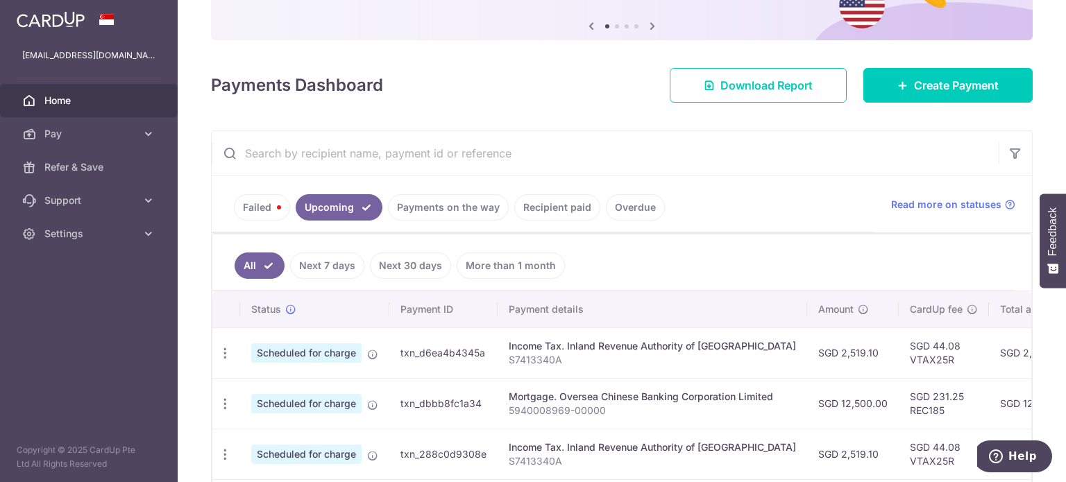
scroll to position [140, 0]
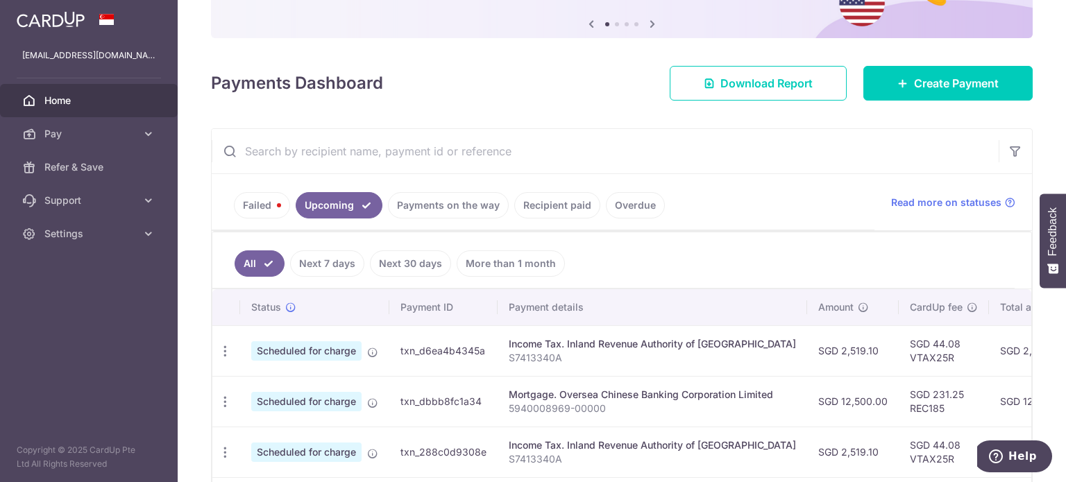
click at [437, 215] on link "Payments on the way" at bounding box center [448, 205] width 121 height 26
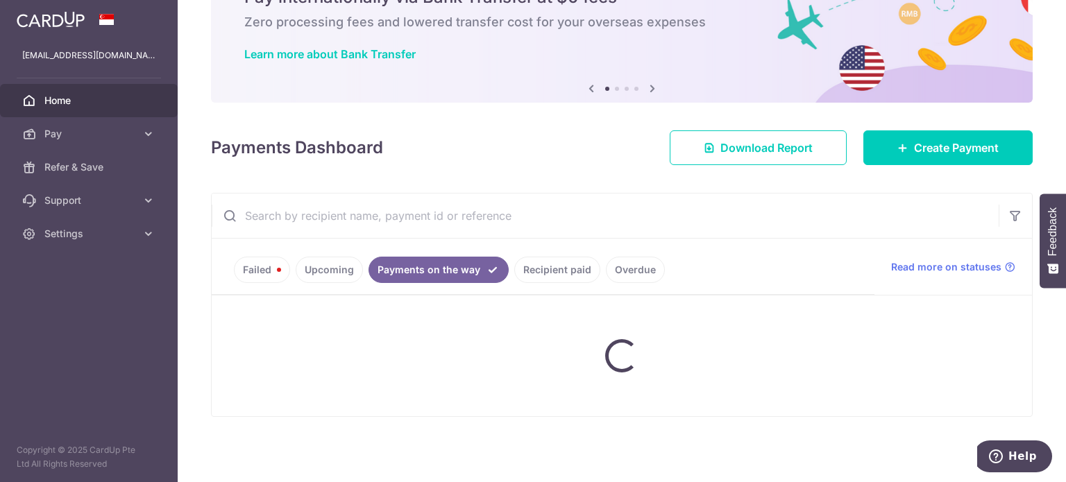
scroll to position [135, 0]
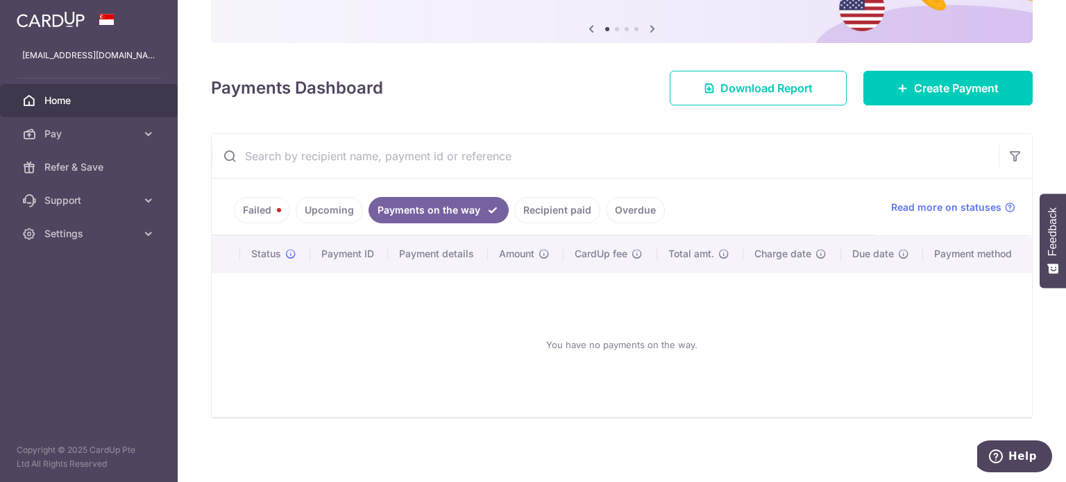
click at [533, 210] on link "Recipient paid" at bounding box center [557, 210] width 86 height 26
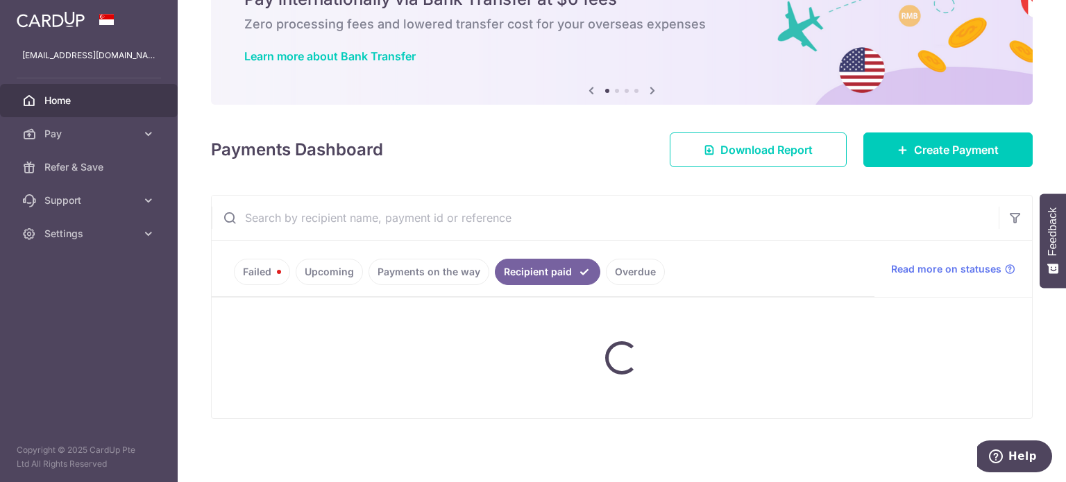
scroll to position [140, 0]
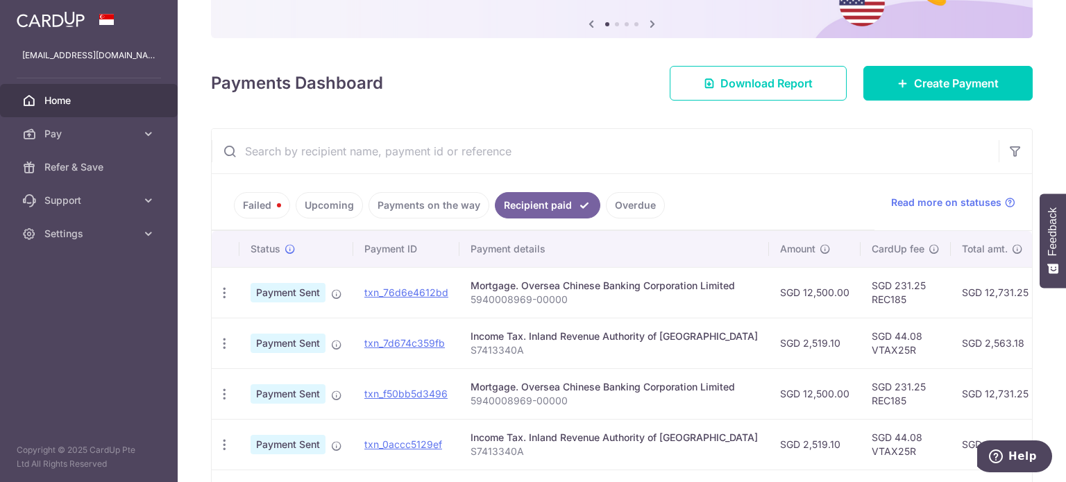
click at [414, 213] on link "Payments on the way" at bounding box center [429, 205] width 121 height 26
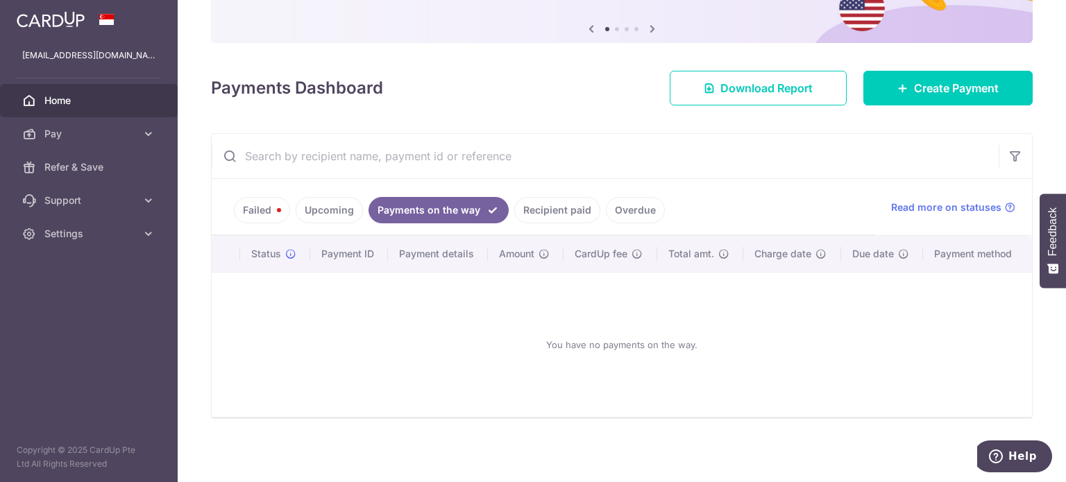
click at [333, 208] on link "Upcoming" at bounding box center [329, 210] width 67 height 26
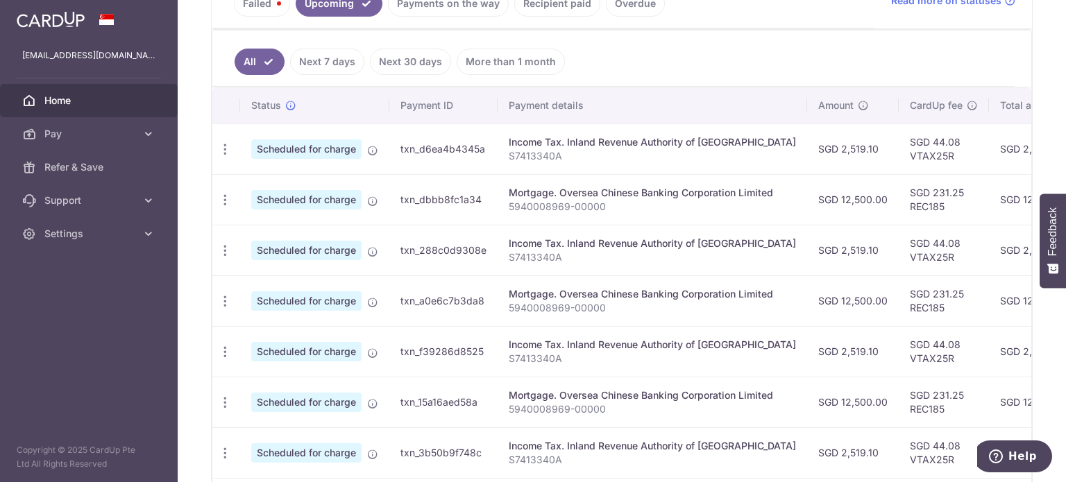
scroll to position [344, 0]
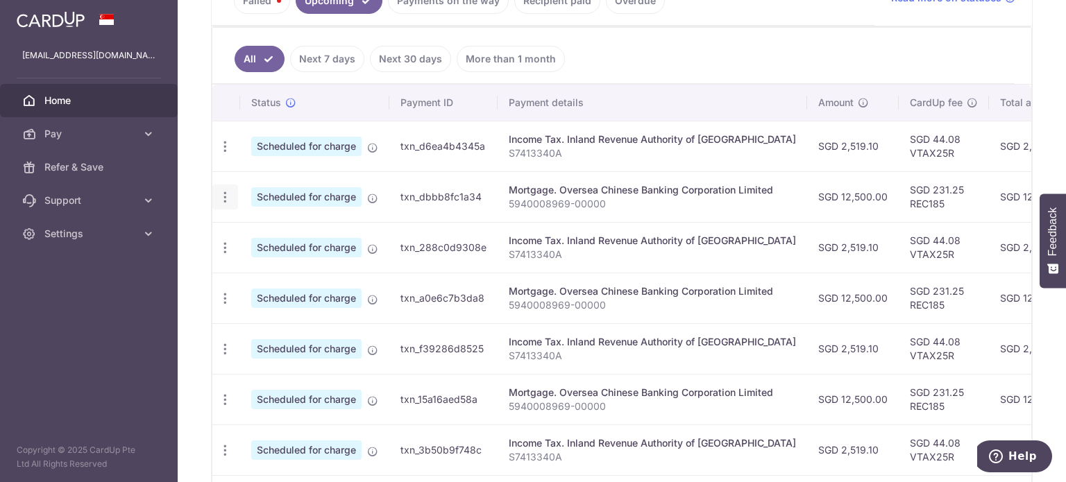
click at [230, 154] on icon "button" at bounding box center [225, 147] width 15 height 15
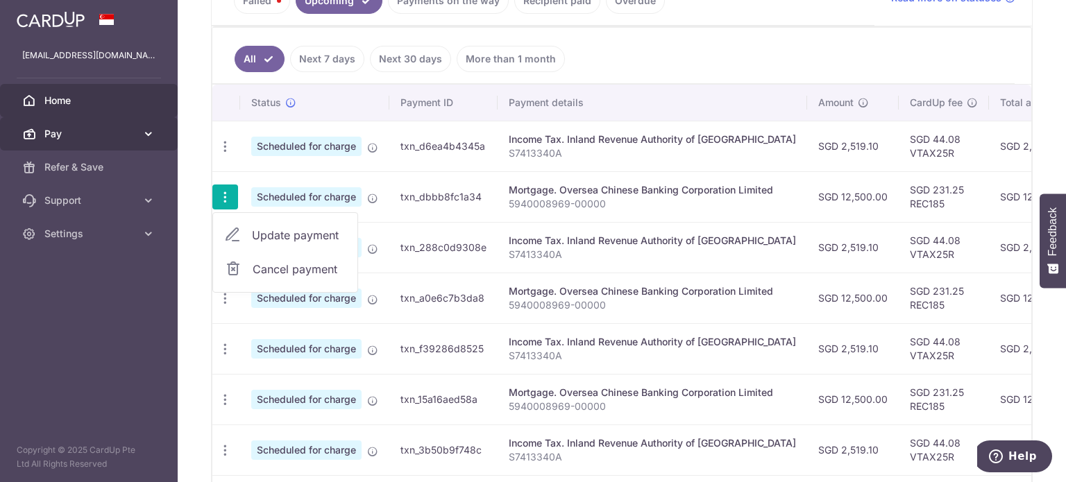
click at [144, 134] on icon at bounding box center [149, 134] width 14 height 14
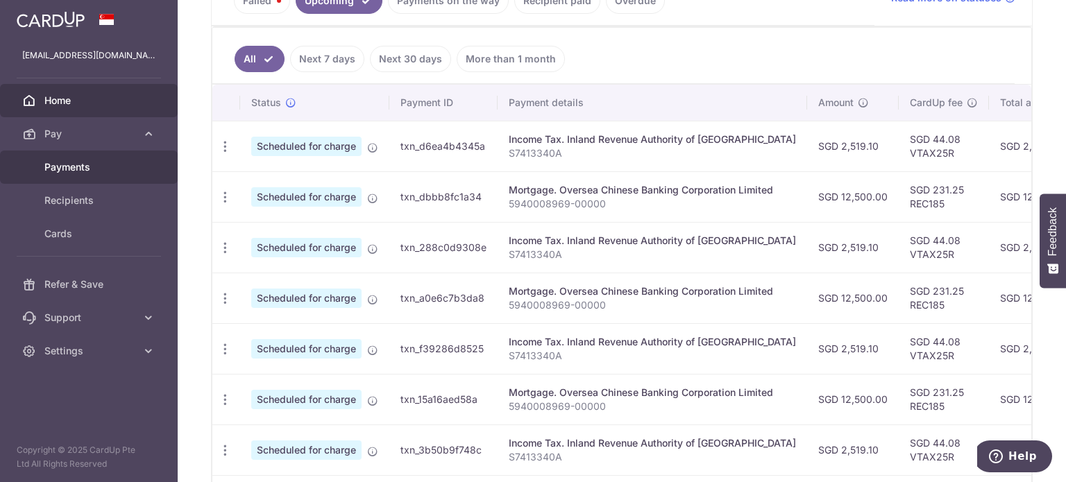
click at [120, 164] on span "Payments" at bounding box center [90, 167] width 92 height 14
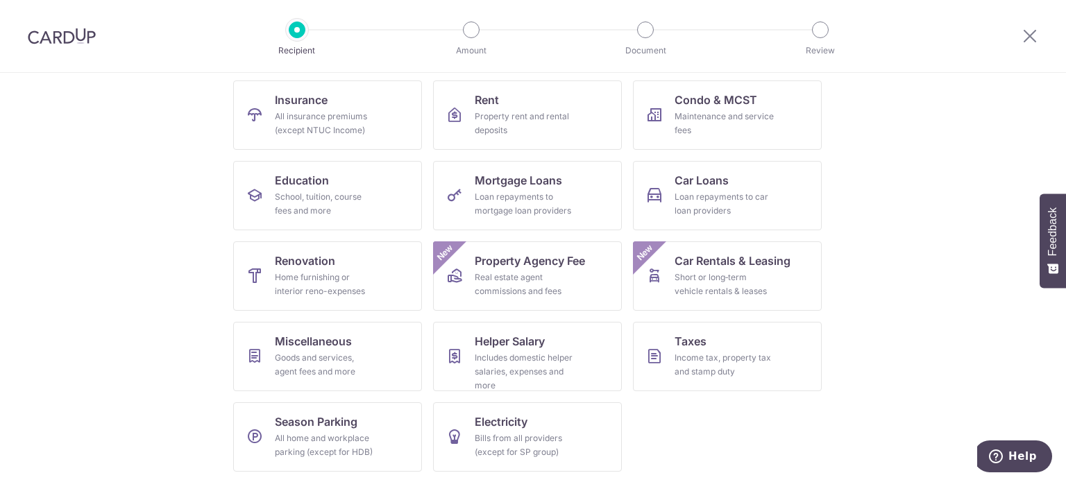
scroll to position [9, 0]
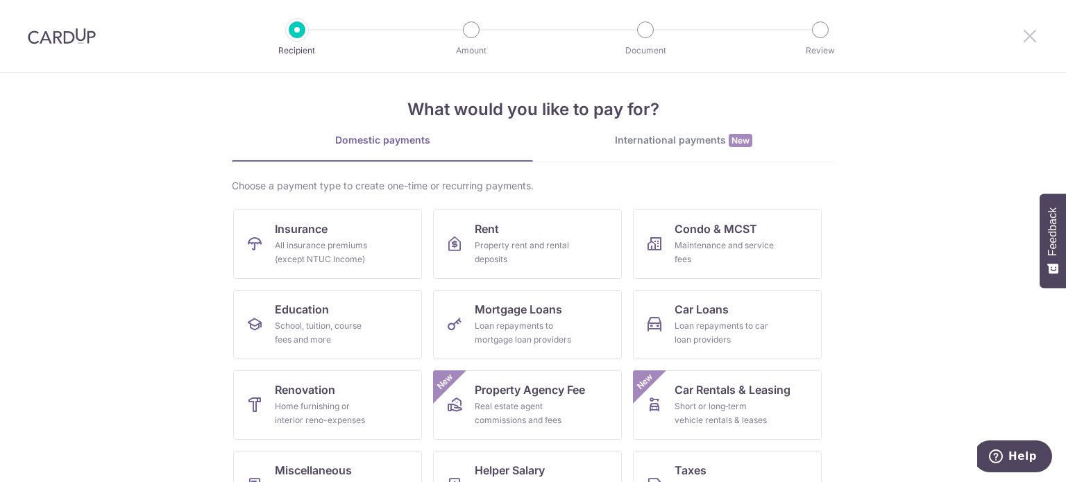
click at [1038, 35] on icon at bounding box center [1030, 35] width 17 height 17
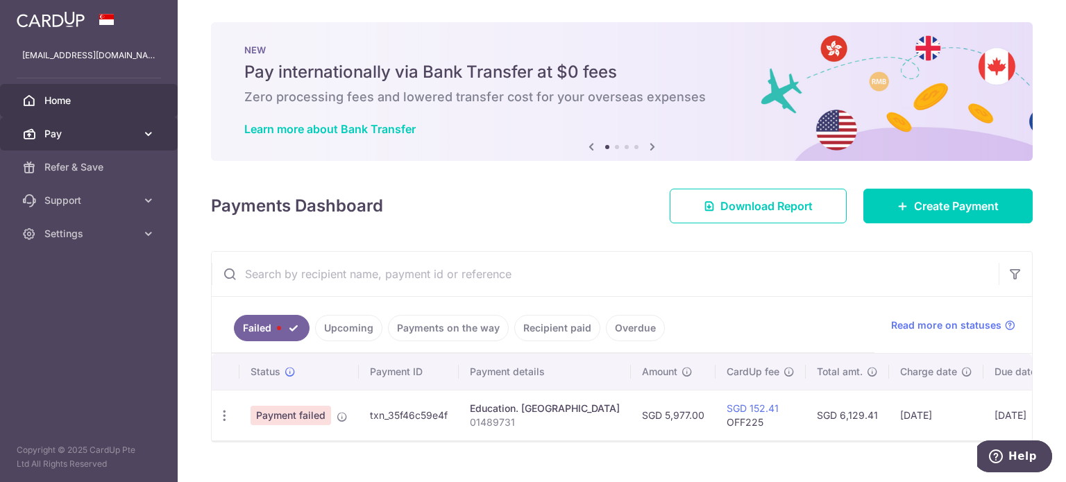
click at [138, 133] on link "Pay" at bounding box center [89, 133] width 178 height 33
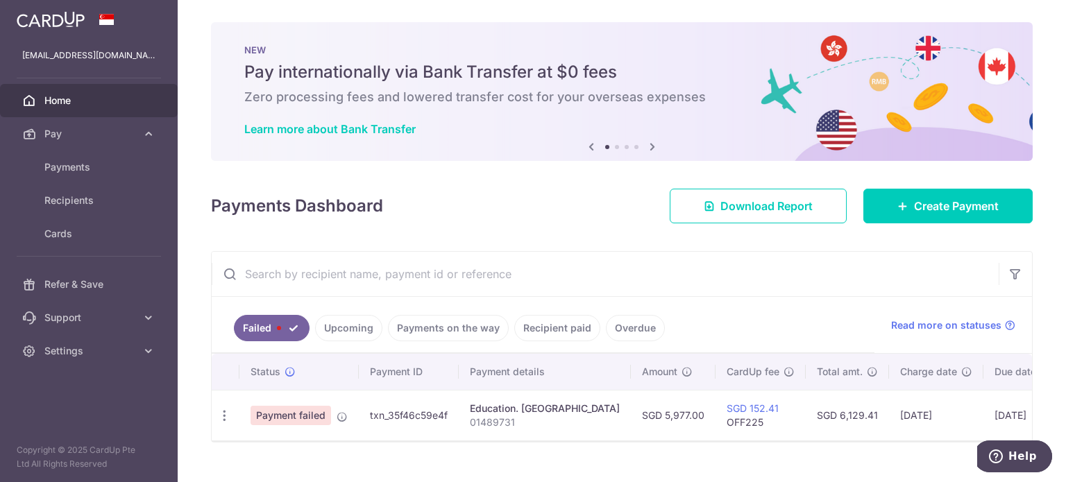
click at [72, 106] on span "Home" at bounding box center [90, 101] width 92 height 14
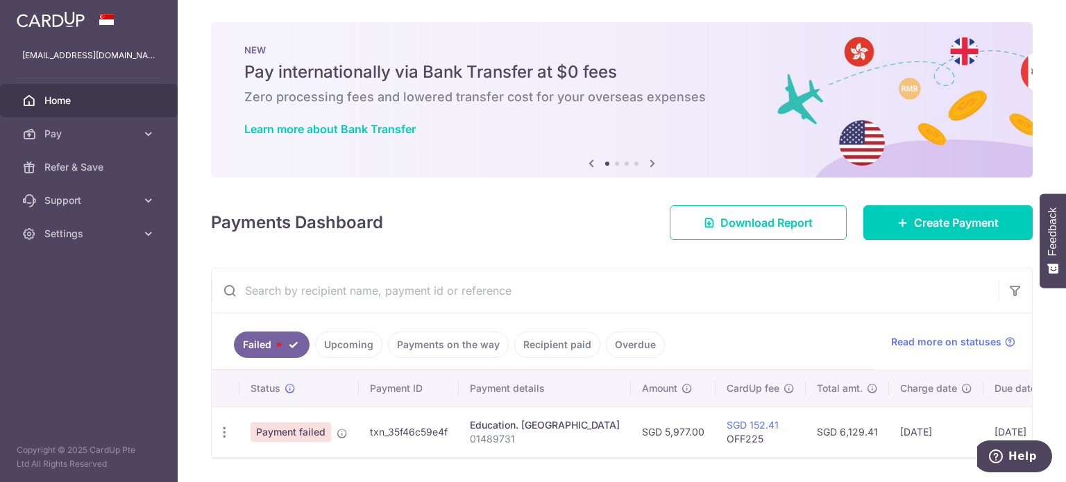
scroll to position [47, 0]
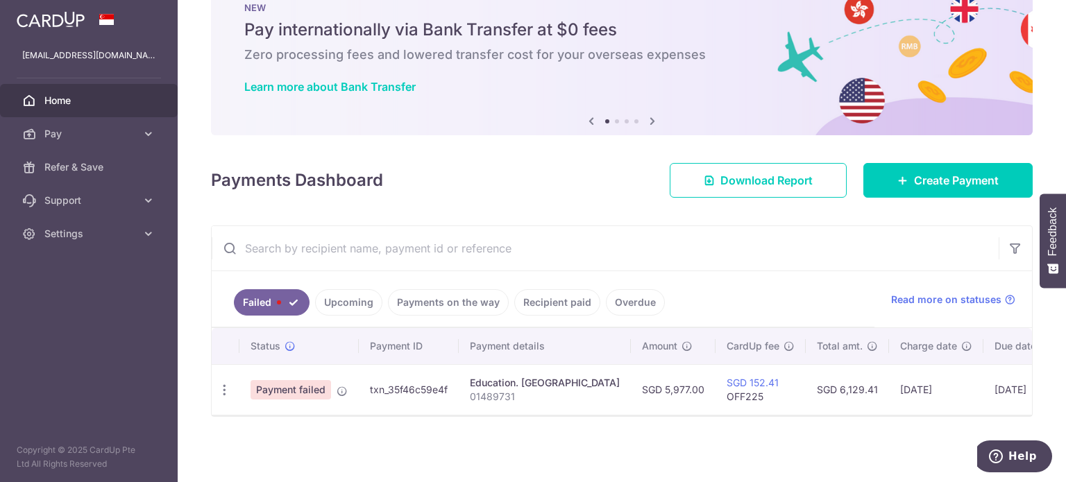
click at [335, 296] on link "Upcoming" at bounding box center [348, 302] width 67 height 26
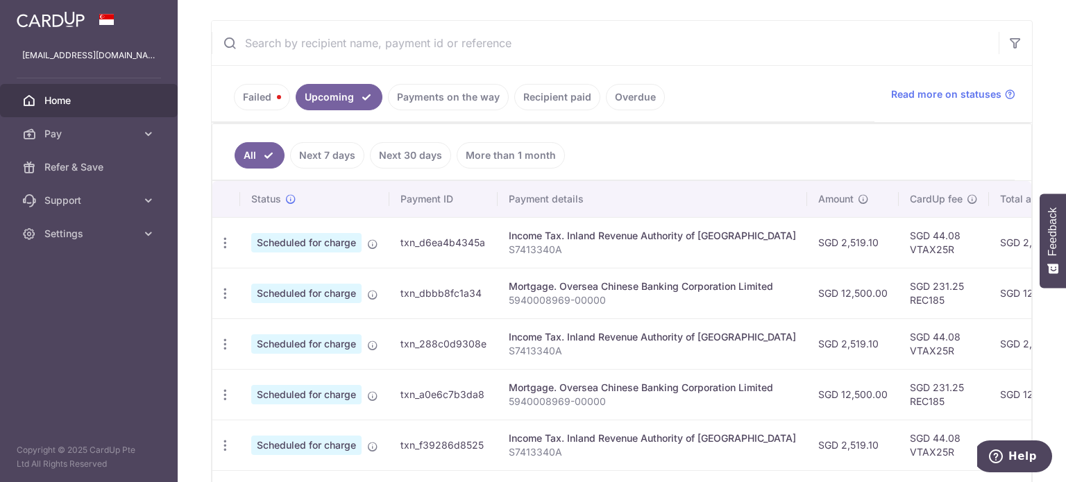
scroll to position [260, 0]
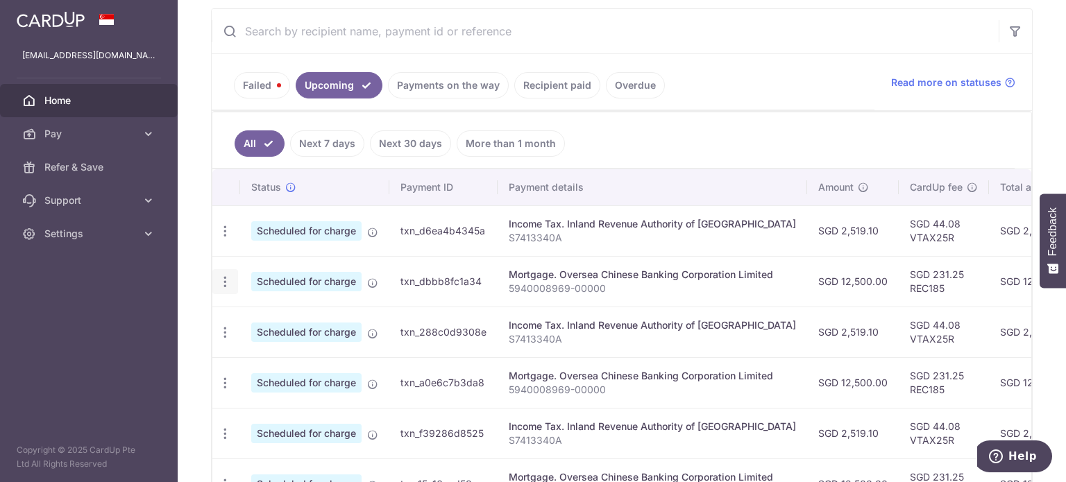
click at [224, 239] on icon "button" at bounding box center [225, 231] width 15 height 15
click at [307, 323] on span "Update payment" at bounding box center [299, 320] width 94 height 17
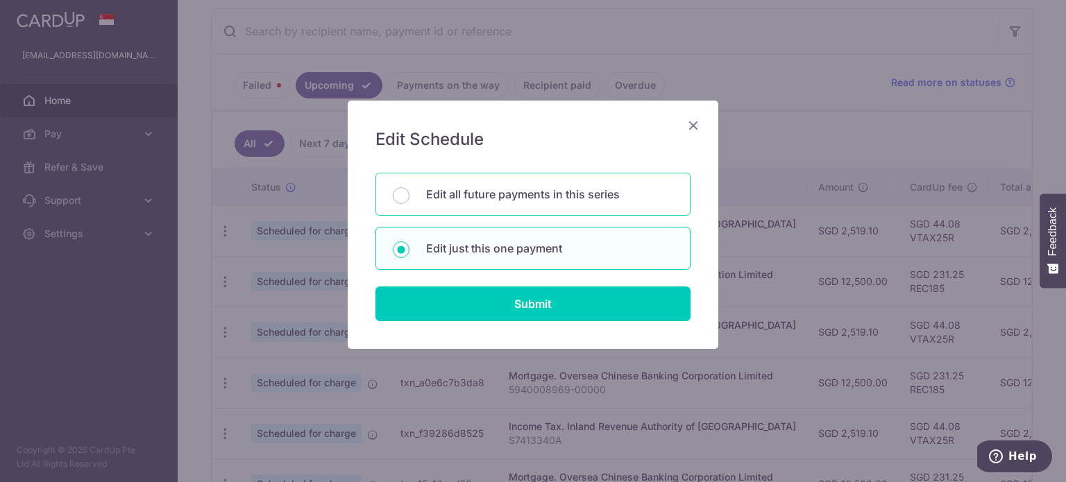
click at [580, 189] on p "Edit all future payments in this series" at bounding box center [549, 194] width 247 height 17
click at [409, 189] on input "Edit all future payments in this series" at bounding box center [401, 195] width 17 height 17
radio input "true"
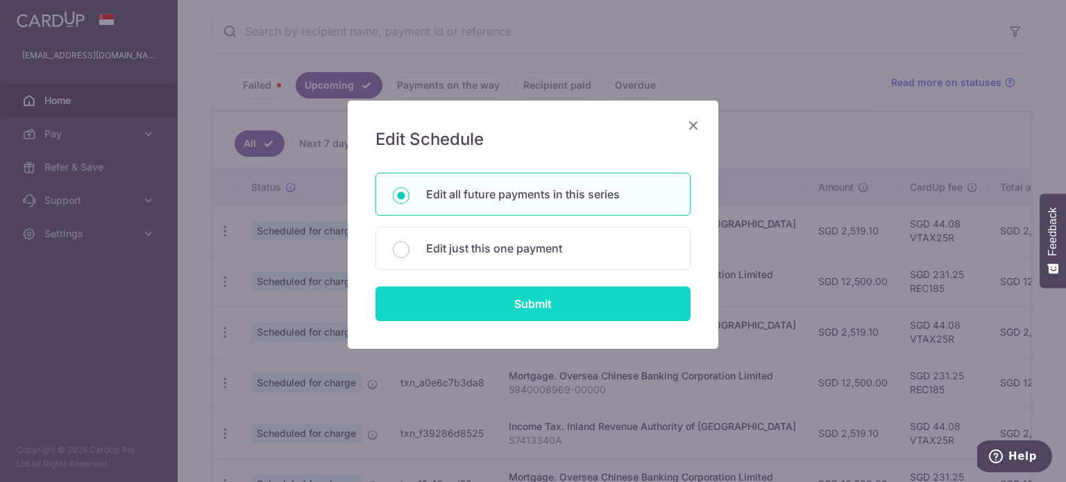
click at [559, 316] on input "Submit" at bounding box center [532, 304] width 315 height 35
radio input "true"
type input "12,500.00"
type input "5940008969-00000"
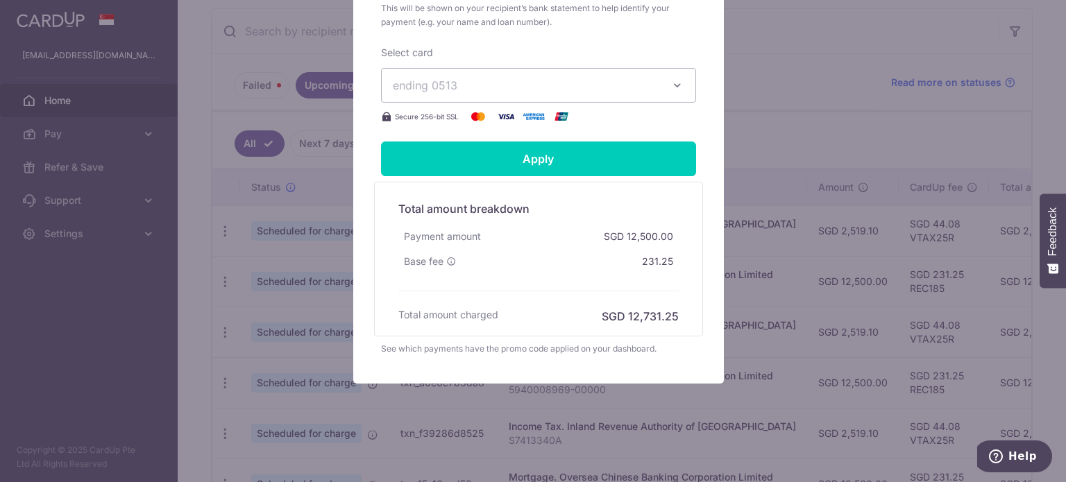
scroll to position [270, 0]
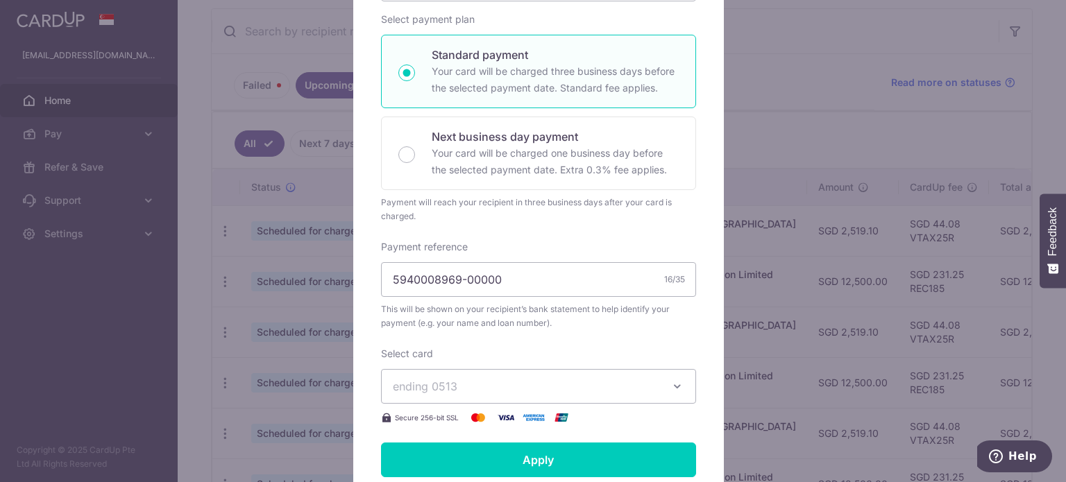
click at [923, 128] on div "Edit payment By clicking apply, you will make changes to all 6 payments to Over…" at bounding box center [533, 241] width 1066 height 482
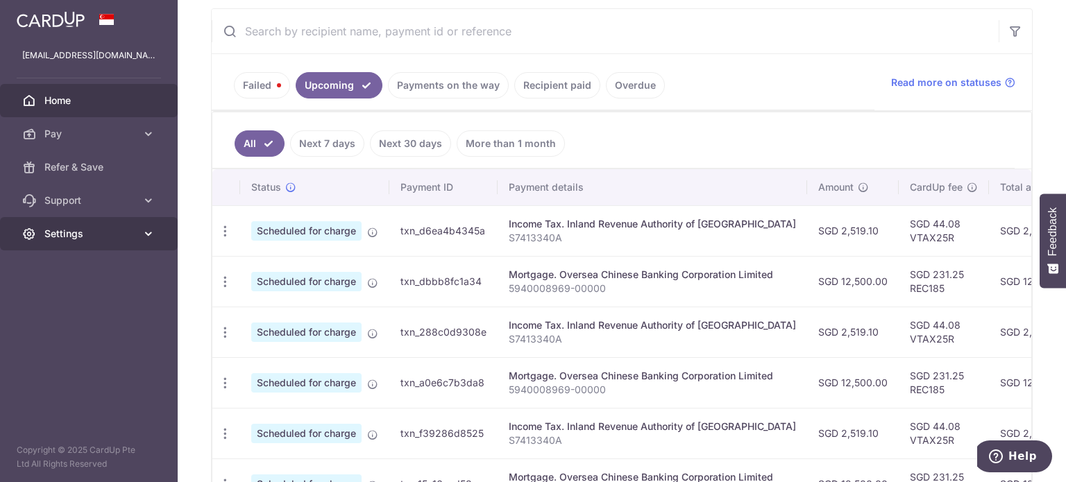
click at [140, 233] on link "Settings" at bounding box center [89, 233] width 178 height 33
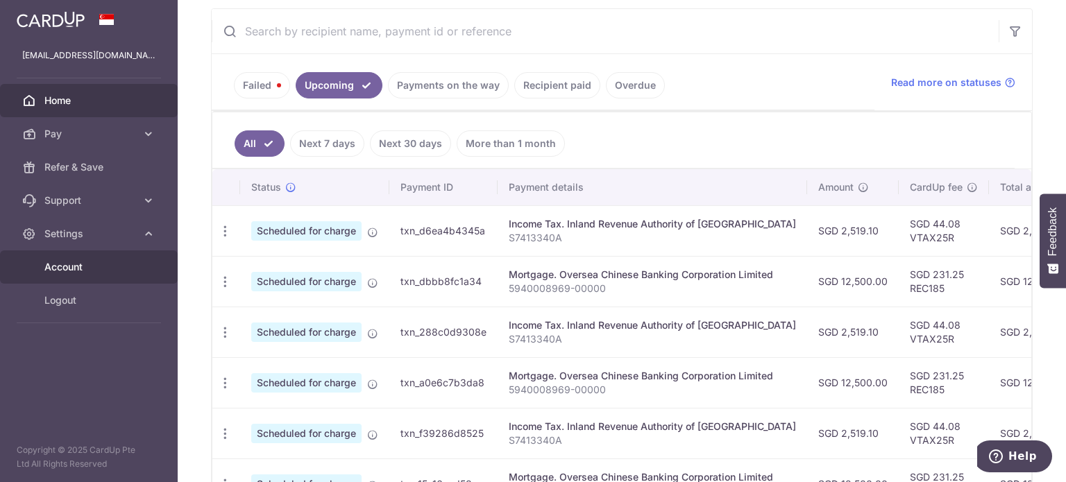
click at [102, 268] on span "Account" at bounding box center [90, 267] width 92 height 14
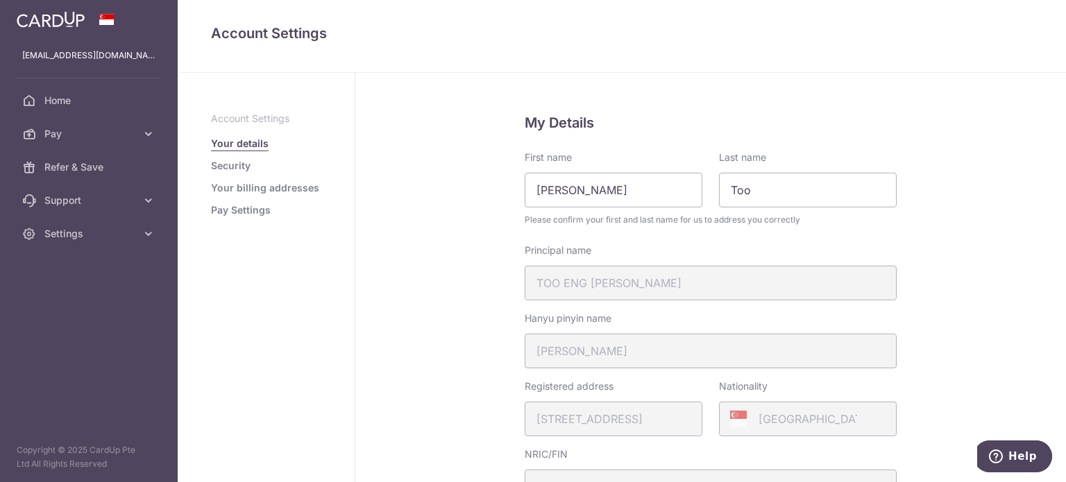
click at [305, 188] on link "Your billing addresses" at bounding box center [265, 188] width 108 height 14
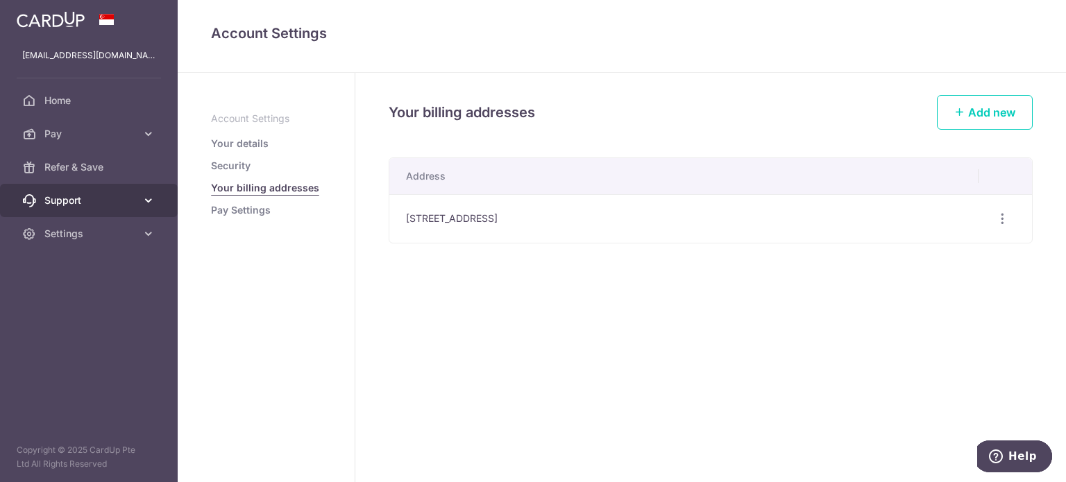
click at [105, 210] on link "Support" at bounding box center [89, 200] width 178 height 33
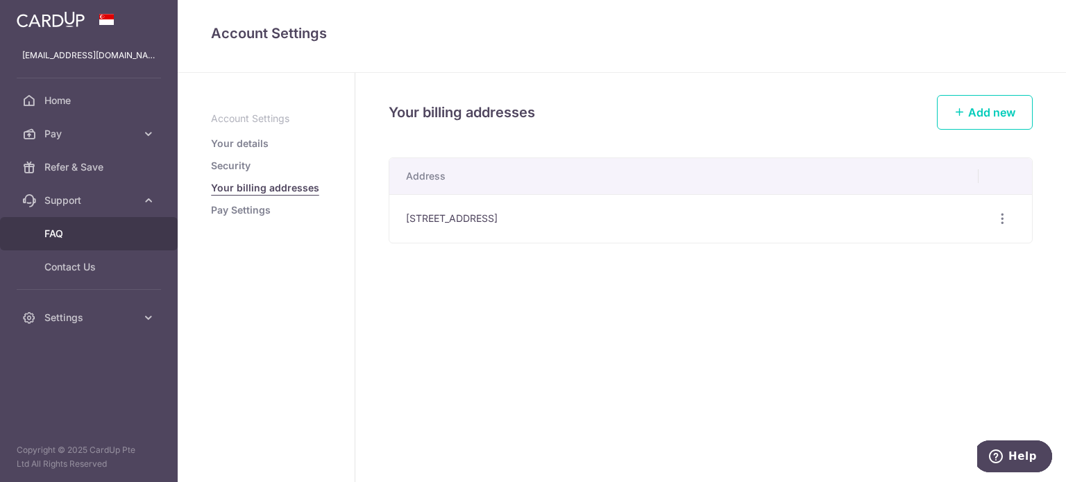
click at [86, 238] on span "FAQ" at bounding box center [90, 234] width 92 height 14
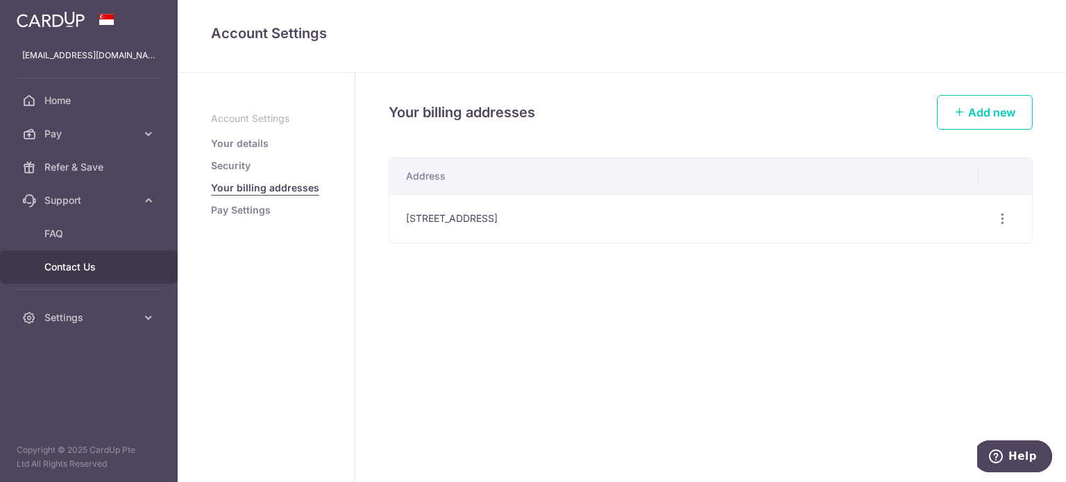
click at [90, 255] on link "Contact Us" at bounding box center [89, 267] width 178 height 33
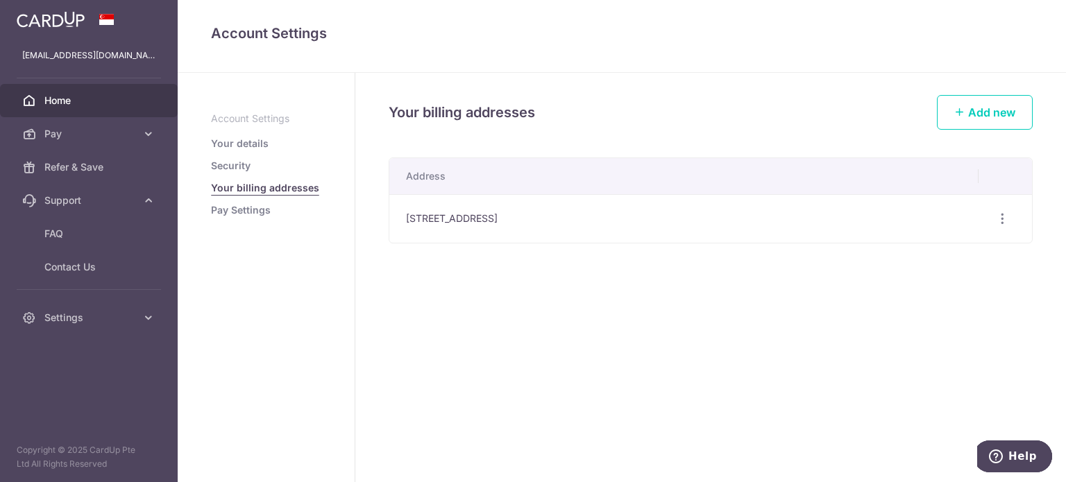
click at [86, 107] on span "Home" at bounding box center [90, 101] width 92 height 14
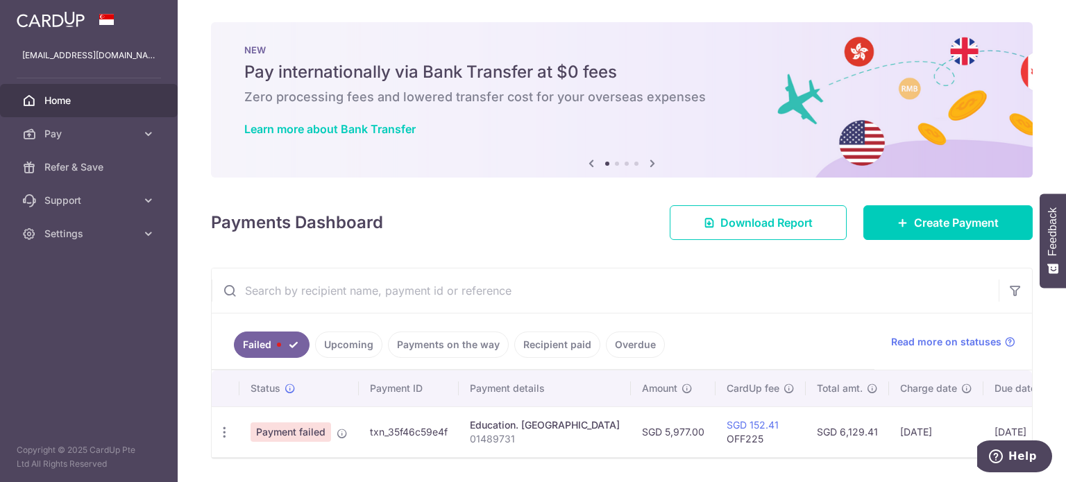
click at [346, 348] on link "Upcoming" at bounding box center [348, 345] width 67 height 26
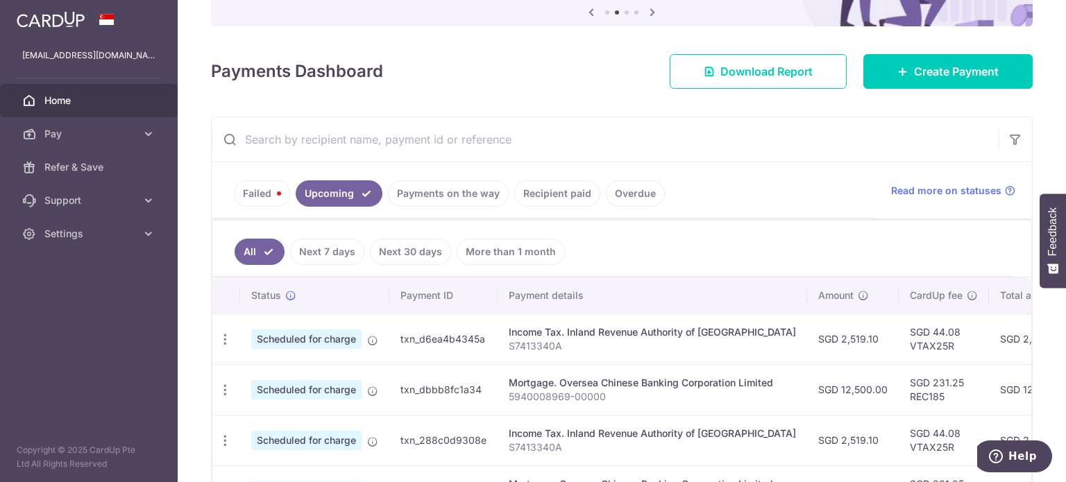
scroll to position [221, 0]
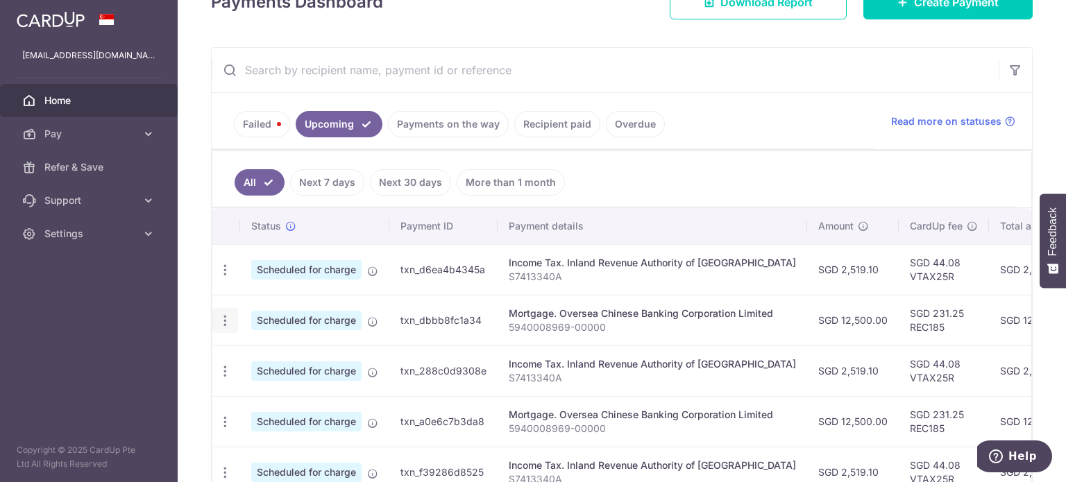
click at [227, 278] on icon "button" at bounding box center [225, 270] width 15 height 15
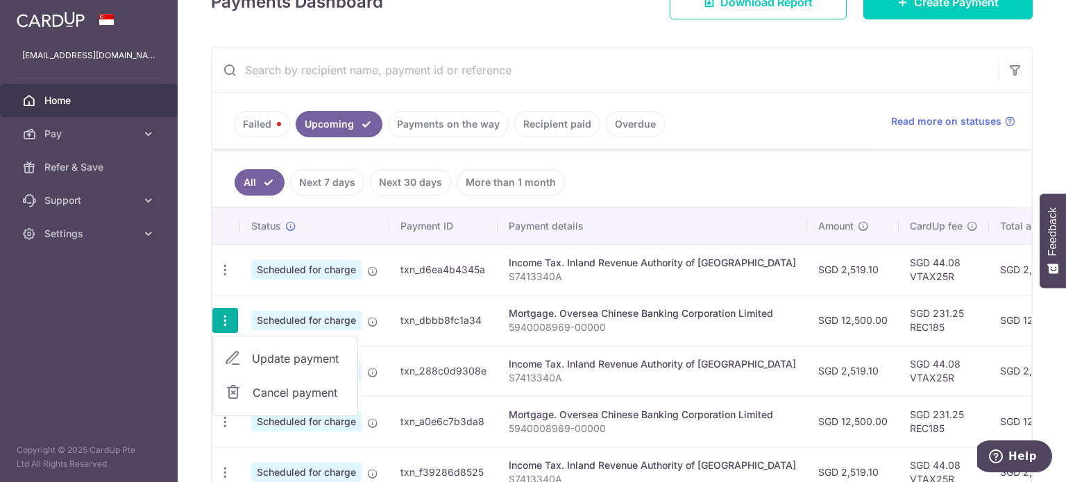
click at [291, 352] on span "Update payment" at bounding box center [299, 358] width 94 height 17
radio input "true"
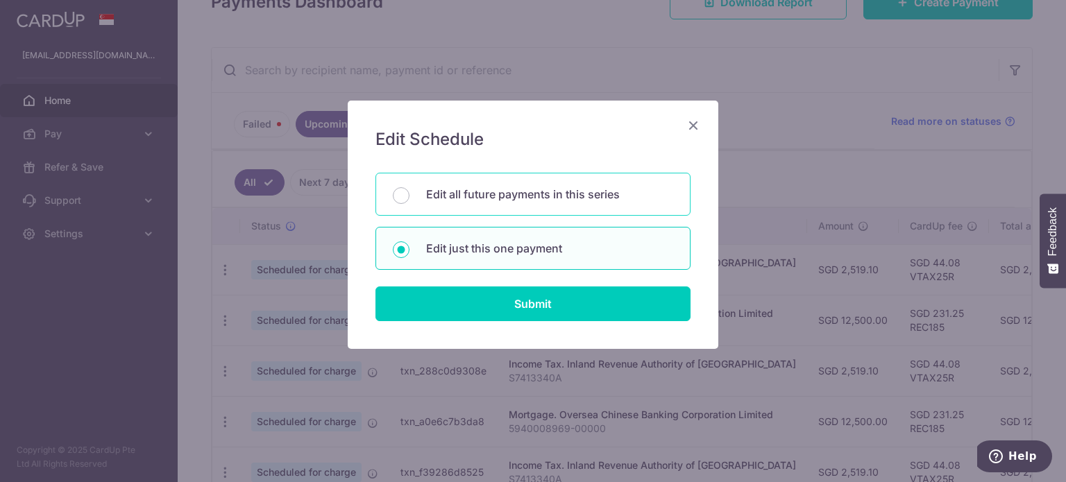
click at [536, 199] on p "Edit all future payments in this series" at bounding box center [549, 194] width 247 height 17
click at [409, 199] on input "Edit all future payments in this series" at bounding box center [401, 195] width 17 height 17
radio input "true"
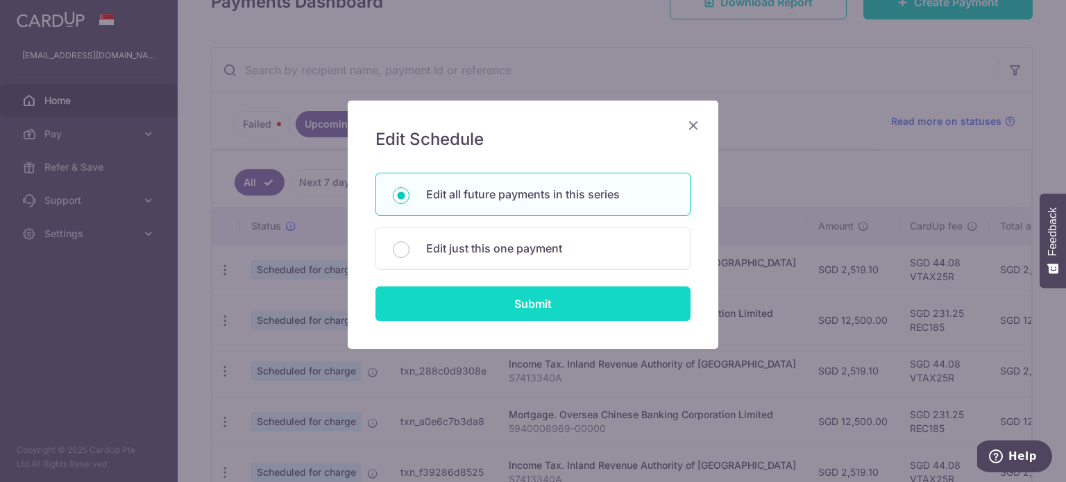
click at [517, 301] on input "Submit" at bounding box center [532, 304] width 315 height 35
radio input "true"
type input "12,500.00"
type input "5940008969-00000"
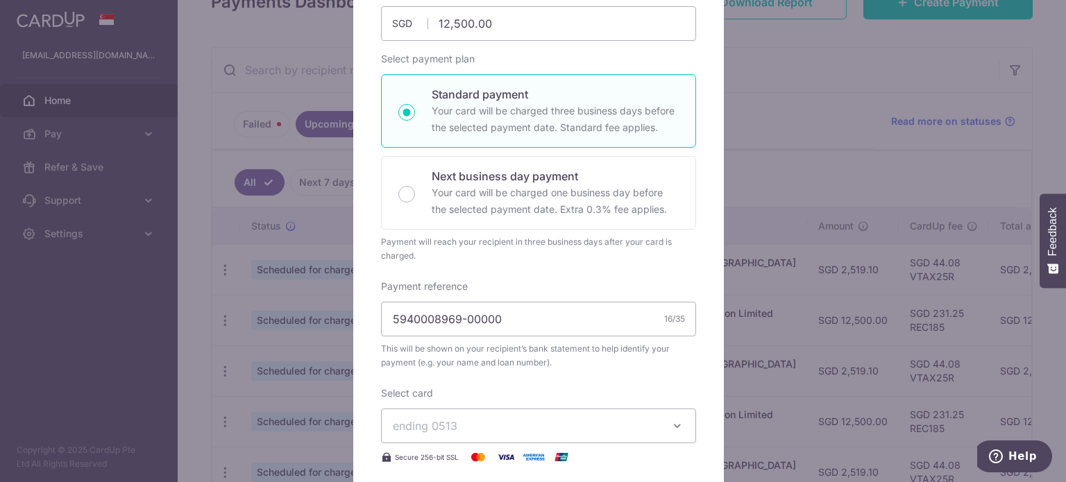
scroll to position [117, 0]
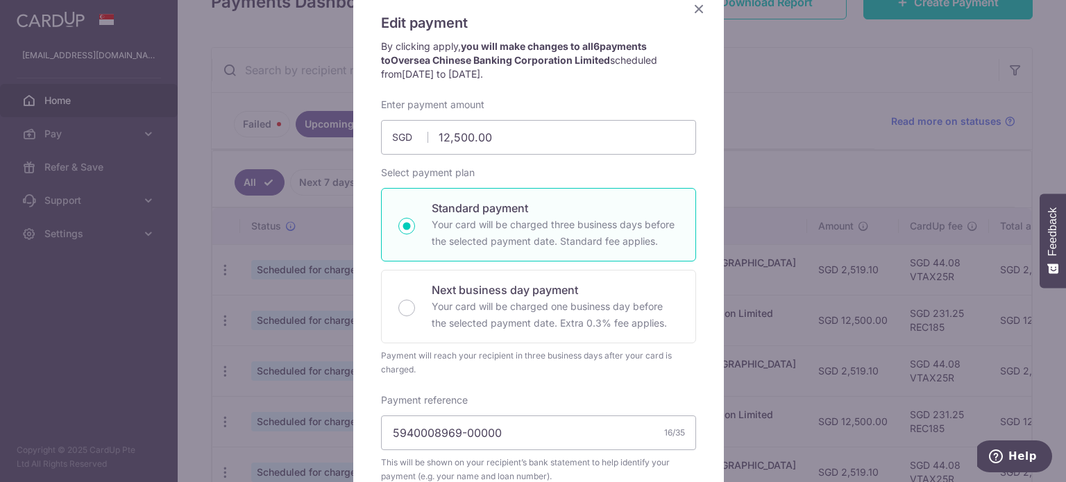
click at [694, 8] on icon "Close" at bounding box center [699, 8] width 17 height 17
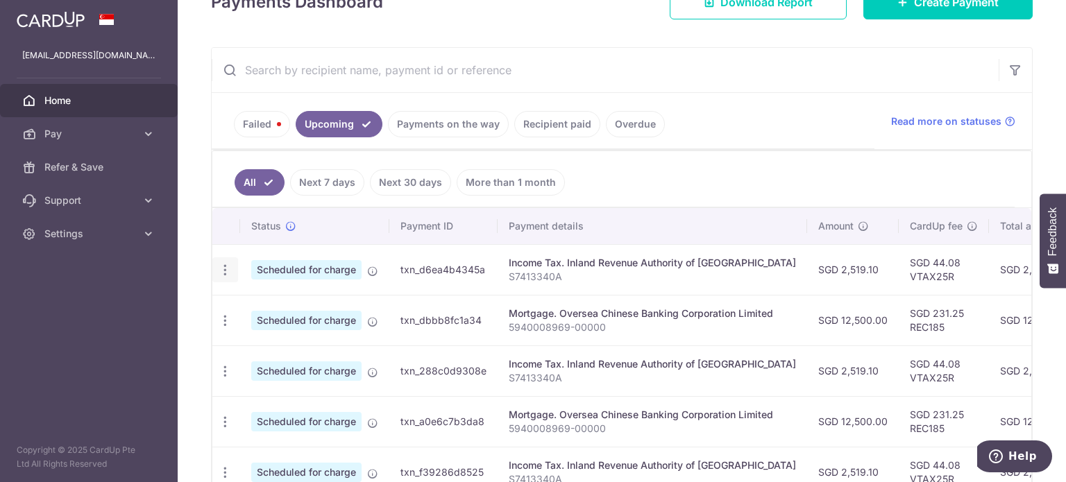
click at [218, 269] on icon "button" at bounding box center [225, 270] width 15 height 15
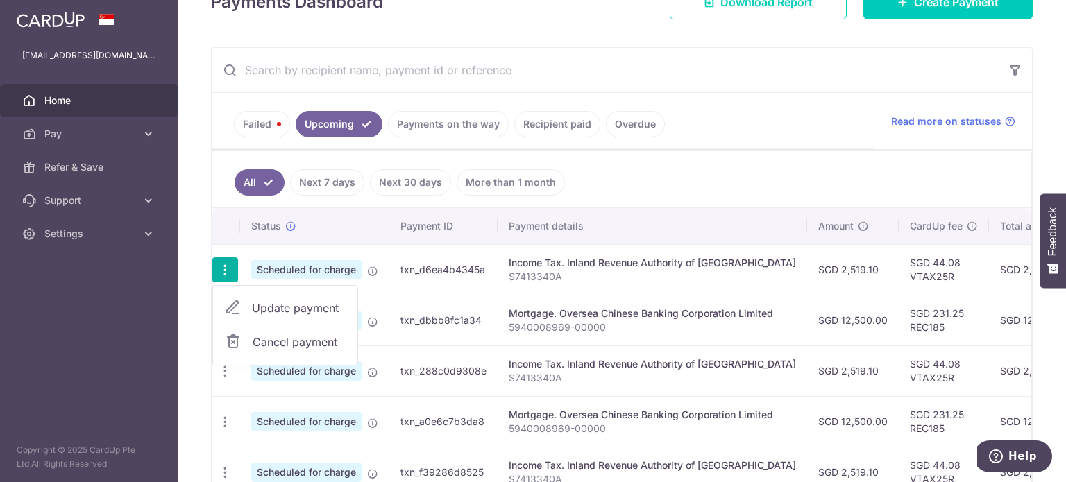
click at [296, 307] on span "Update payment" at bounding box center [299, 308] width 94 height 17
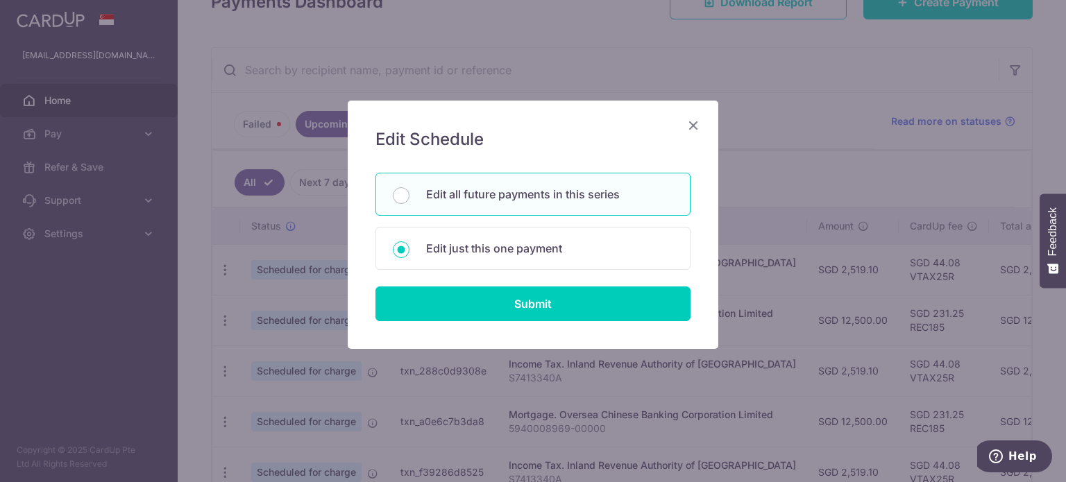
click at [693, 128] on icon "Close" at bounding box center [693, 125] width 17 height 17
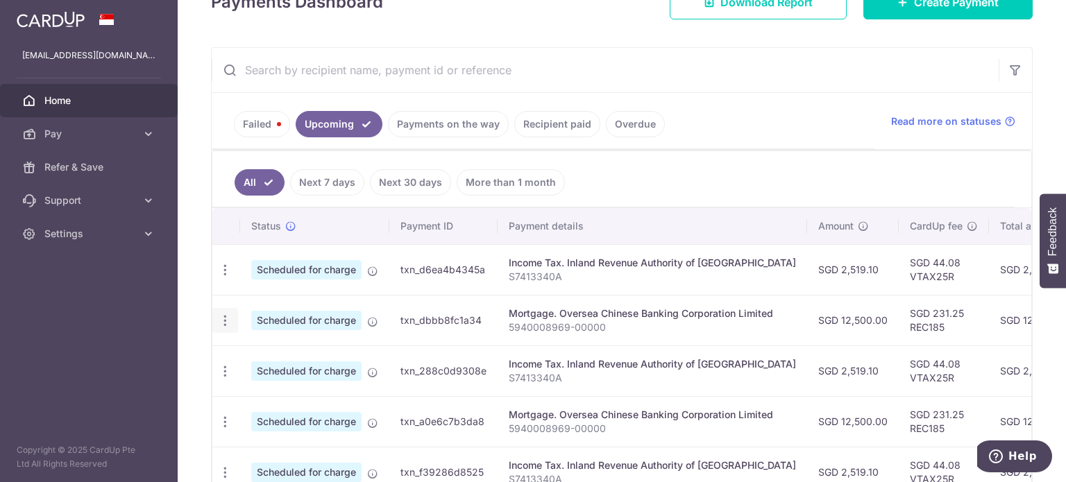
click at [221, 278] on icon "button" at bounding box center [225, 270] width 15 height 15
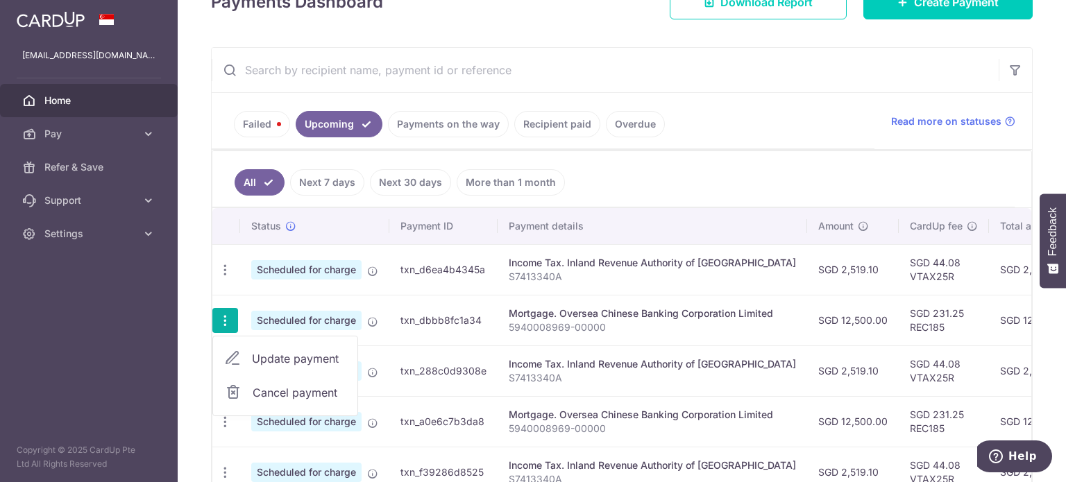
click at [294, 356] on span "Update payment" at bounding box center [299, 358] width 94 height 17
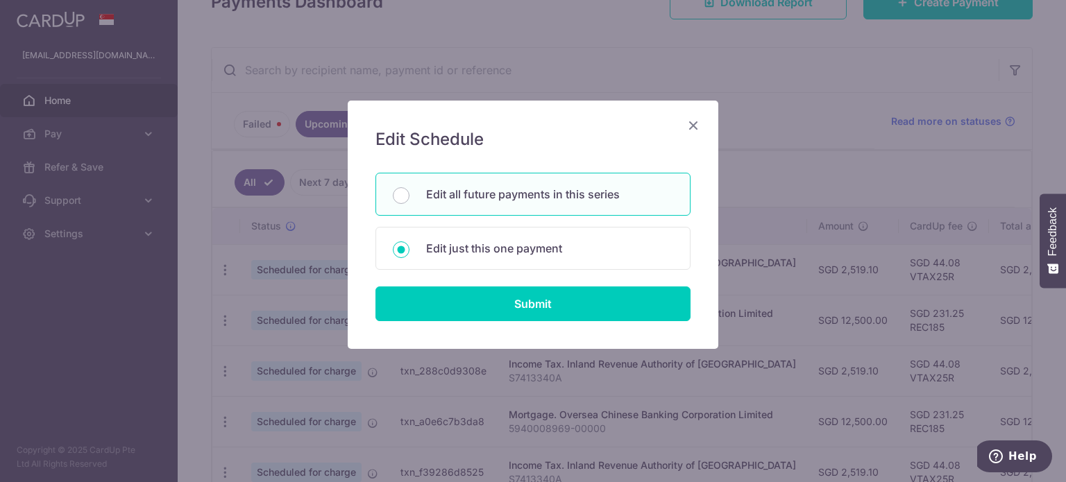
click at [533, 192] on p "Edit all future payments in this series" at bounding box center [549, 194] width 247 height 17
click at [409, 192] on input "Edit all future payments in this series" at bounding box center [401, 195] width 17 height 17
click at [508, 255] on p "Edit just this one payment" at bounding box center [549, 248] width 247 height 17
click at [409, 255] on input "Edit just this one payment" at bounding box center [401, 250] width 17 height 17
radio input "false"
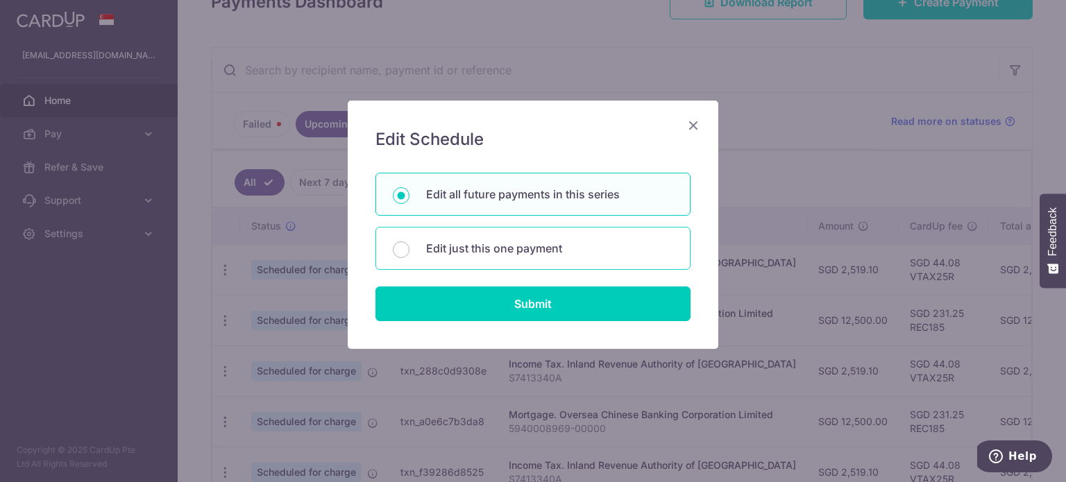
radio input "true"
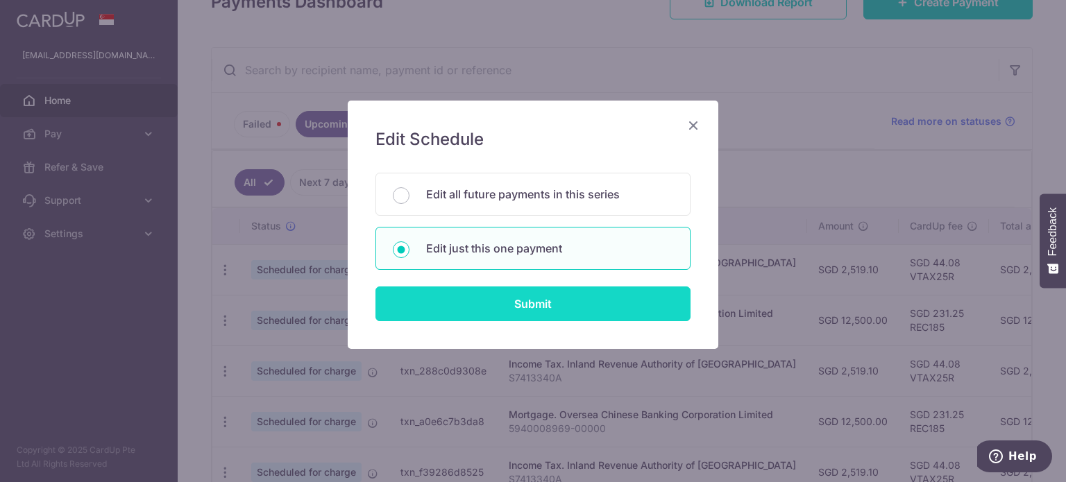
click at [512, 305] on input "Submit" at bounding box center [532, 304] width 315 height 35
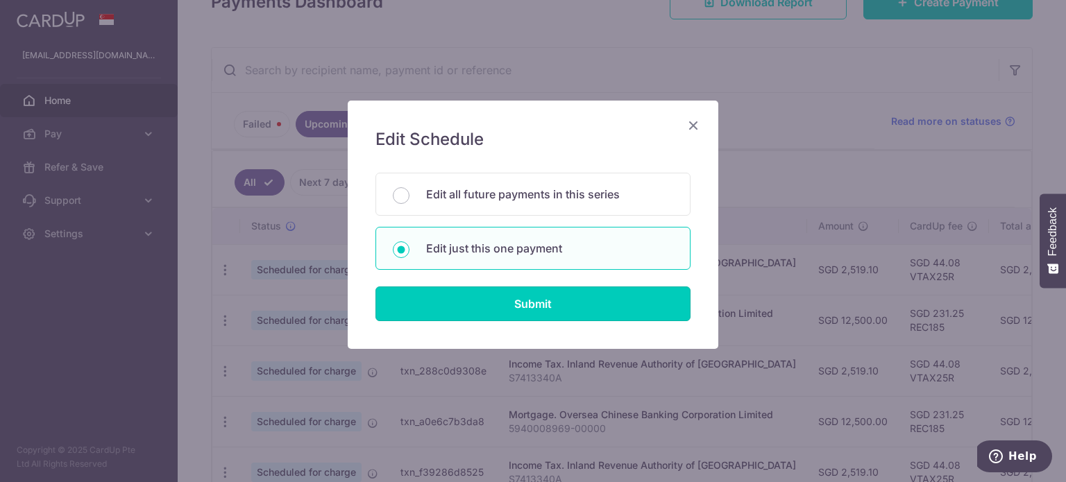
radio input "true"
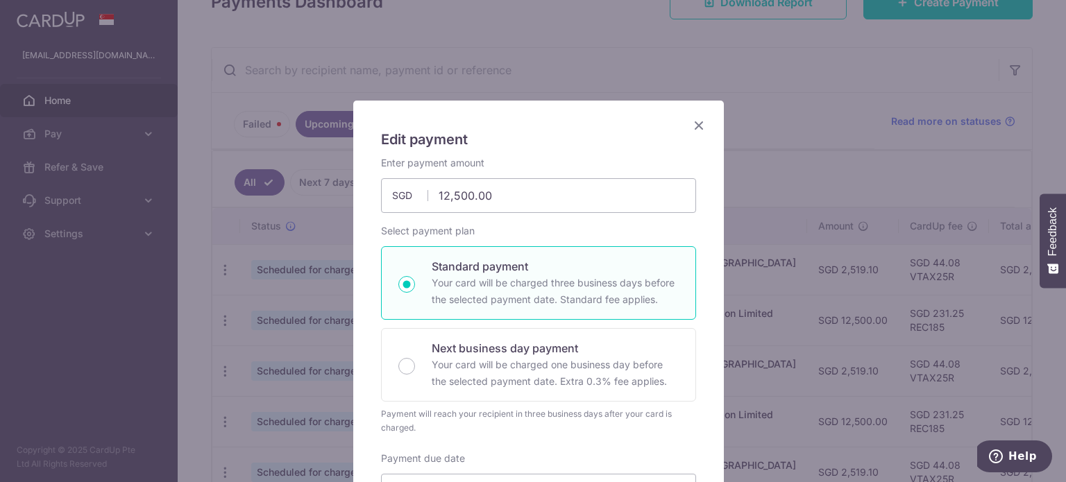
scroll to position [230, 0]
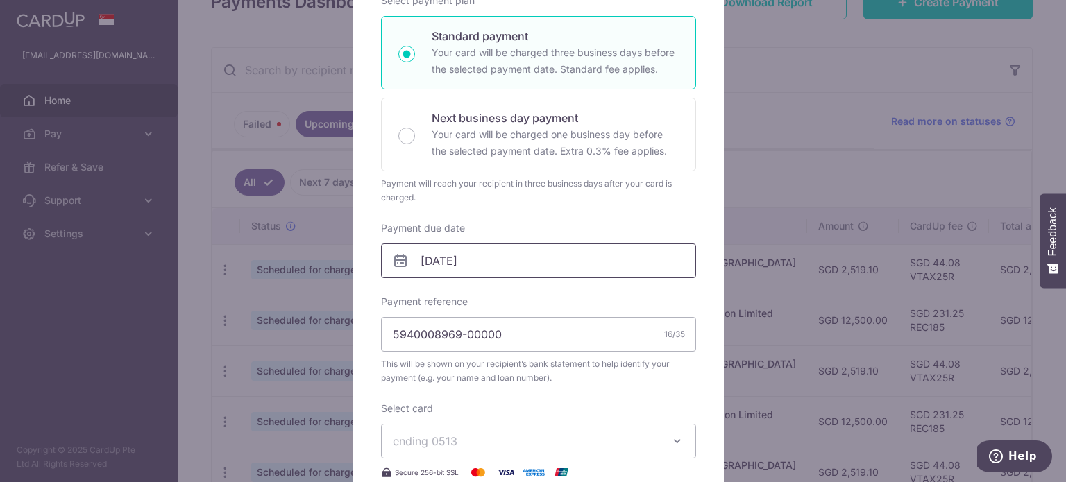
click at [494, 258] on input "02/10/2025" at bounding box center [538, 261] width 315 height 35
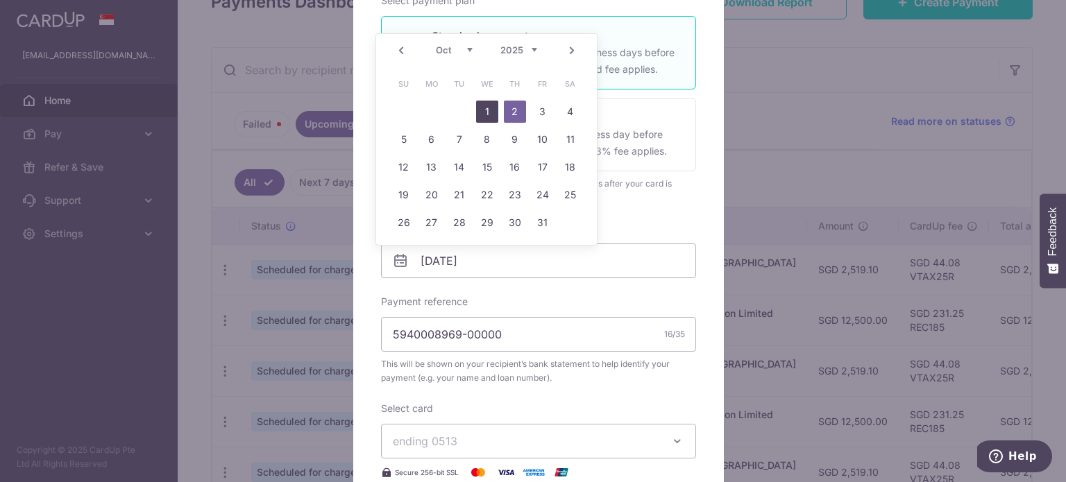
click at [482, 112] on link "1" at bounding box center [487, 112] width 22 height 22
type input "[DATE]"
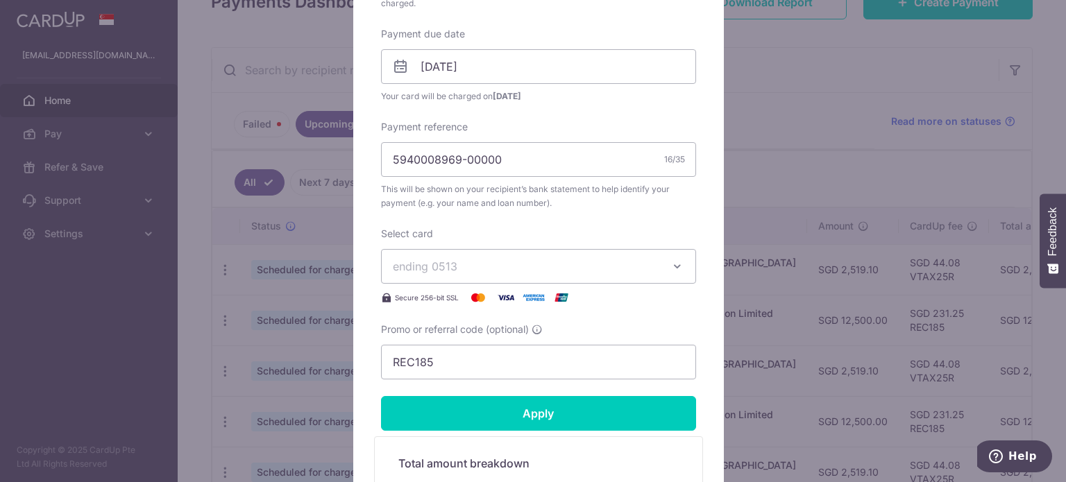
scroll to position [430, 0]
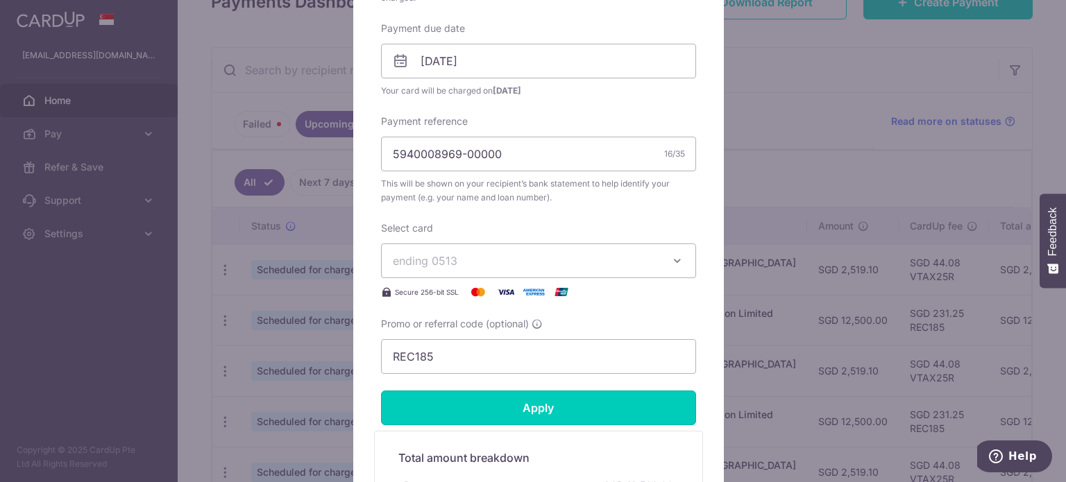
drag, startPoint x: 550, startPoint y: 403, endPoint x: 591, endPoint y: 396, distance: 42.3
click at [550, 404] on input "Apply" at bounding box center [538, 408] width 315 height 35
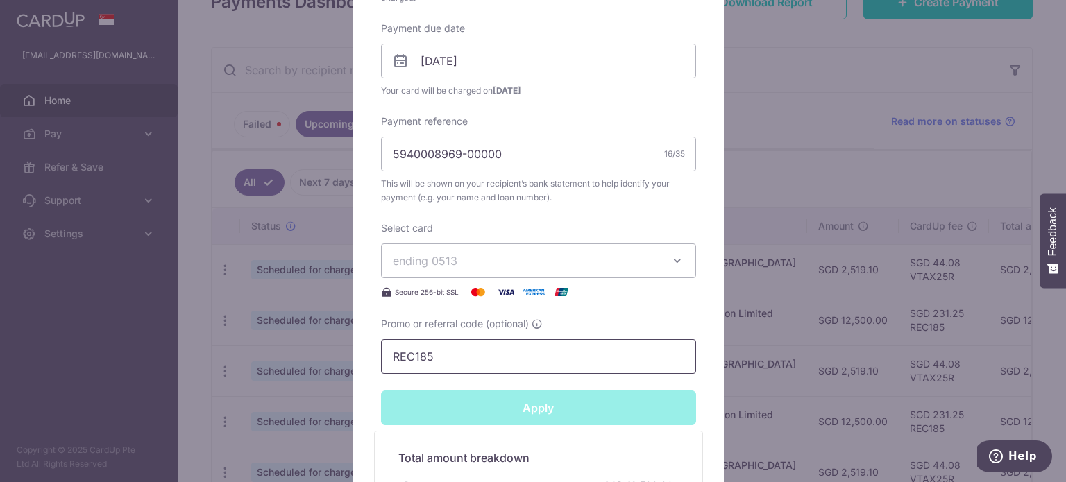
type input "Successfully Applied"
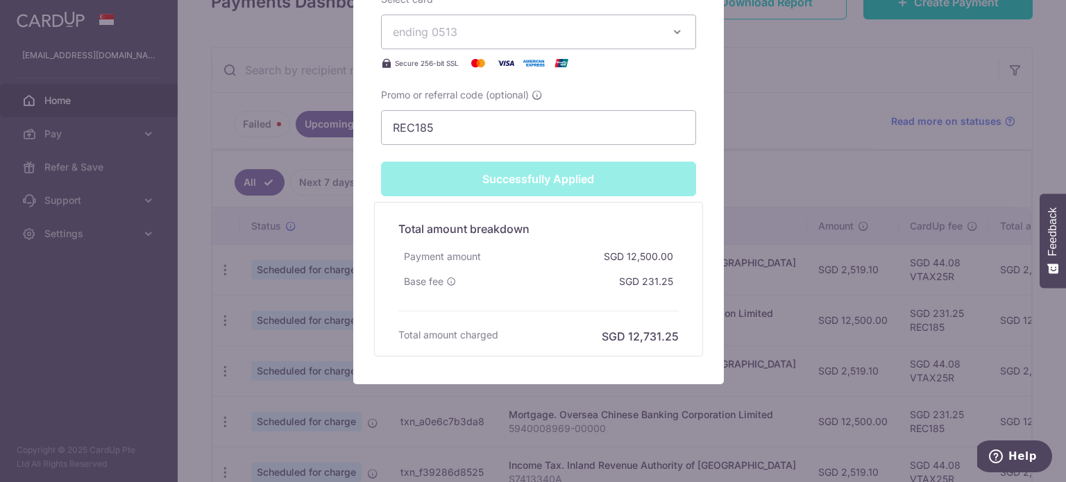
scroll to position [0, 0]
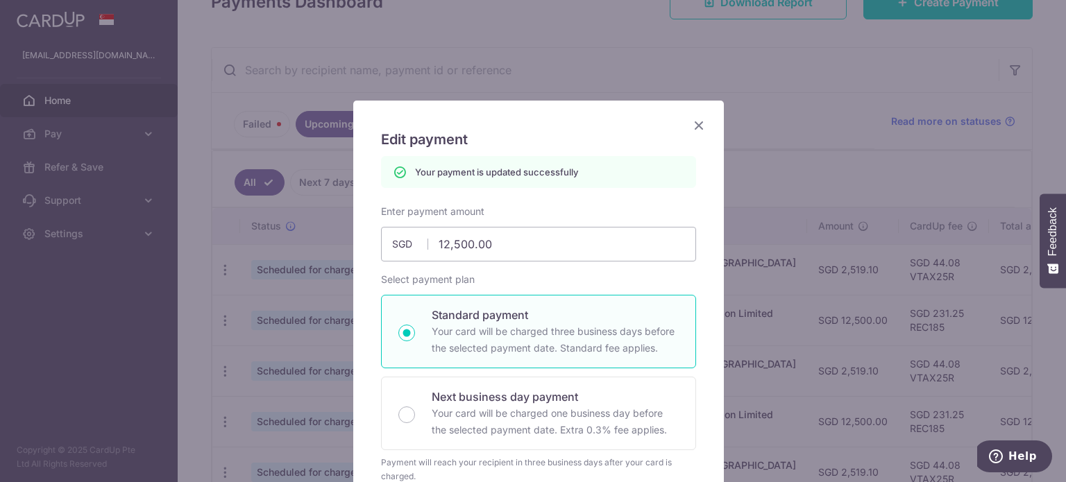
click at [691, 124] on icon "Close" at bounding box center [699, 125] width 17 height 17
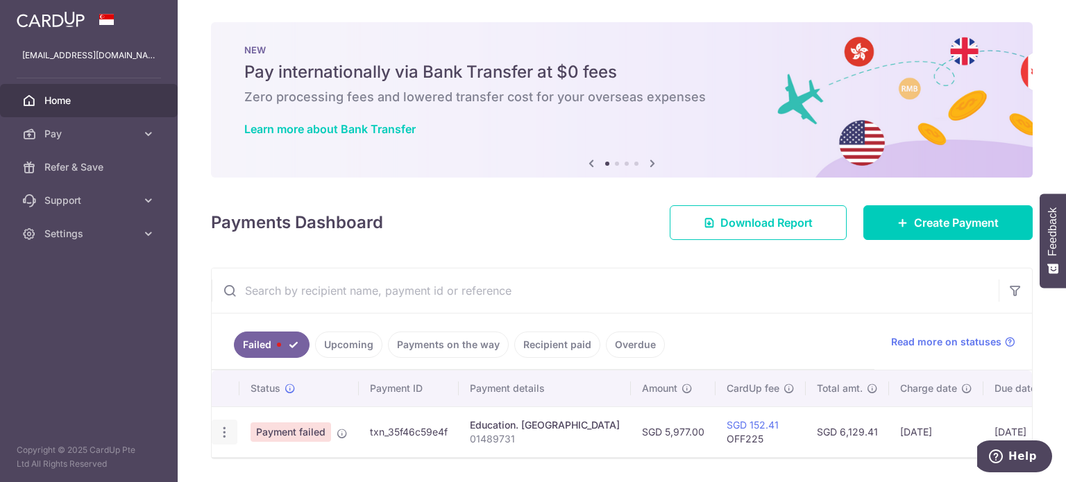
click at [222, 431] on icon "button" at bounding box center [224, 432] width 15 height 15
click at [278, 468] on span "Update payment" at bounding box center [298, 470] width 94 height 17
radio input "true"
type input "5,977.00"
type input "01489731"
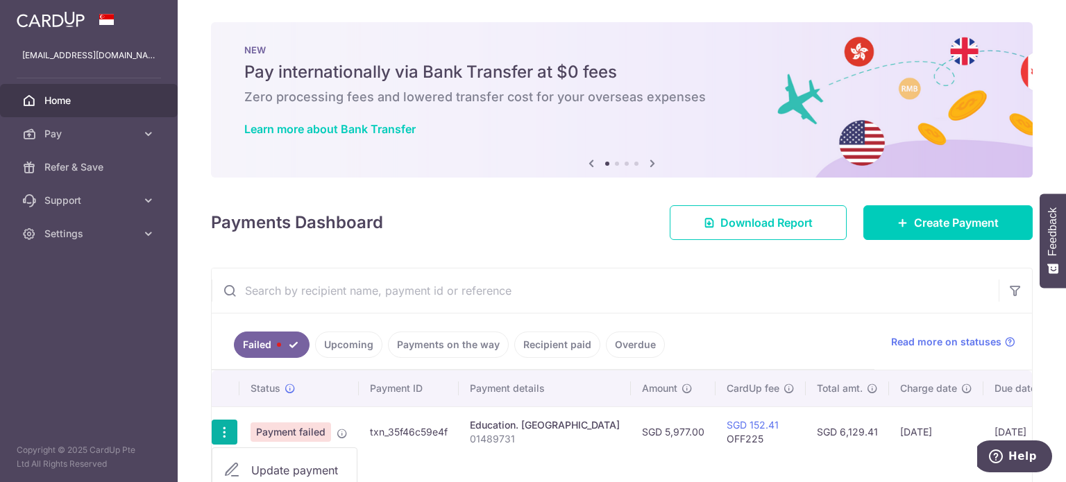
type input "OFF225"
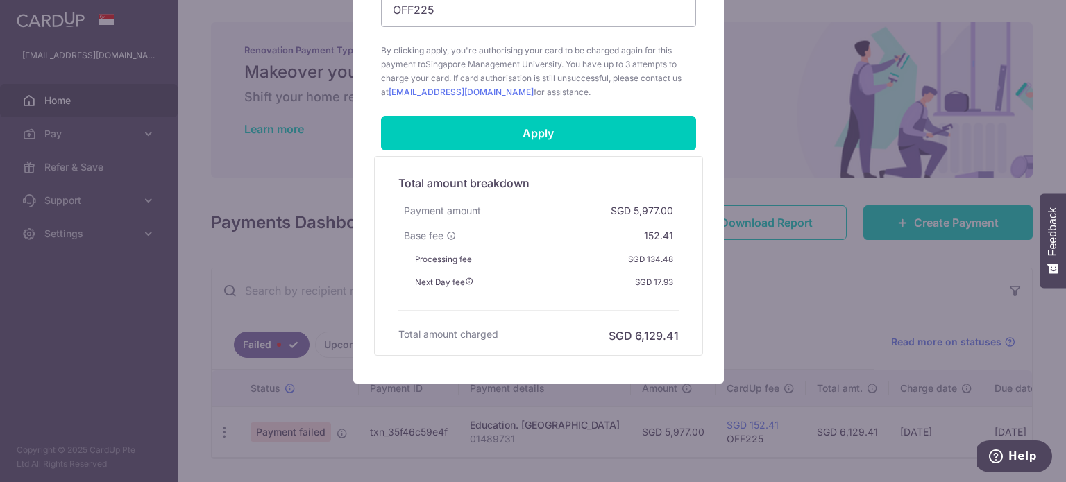
scroll to position [432, 0]
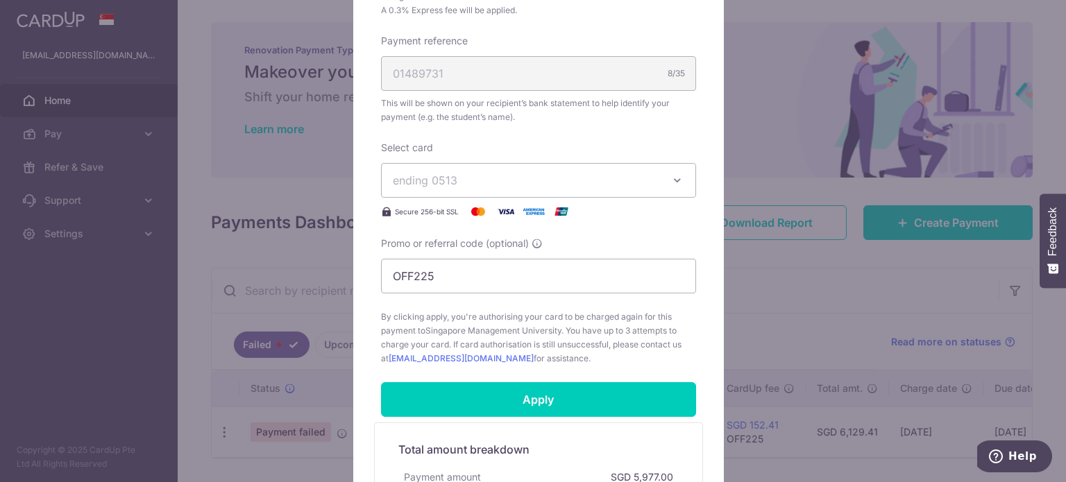
click at [836, 357] on div "Edit payment By clicking apply, you will make changes to all payments to Singap…" at bounding box center [533, 241] width 1066 height 482
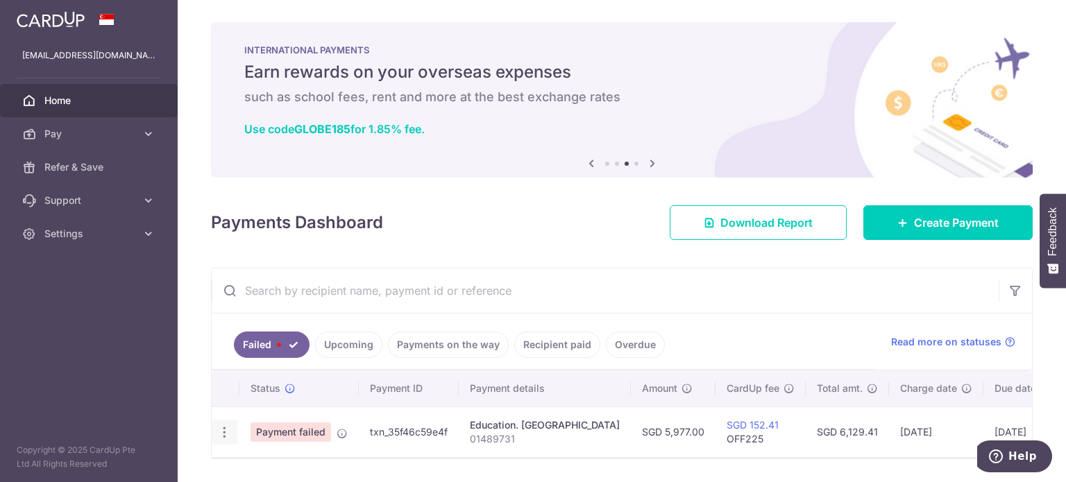
click at [225, 435] on icon "button" at bounding box center [224, 432] width 15 height 15
click at [273, 468] on span "Update payment" at bounding box center [298, 470] width 94 height 17
radio input "true"
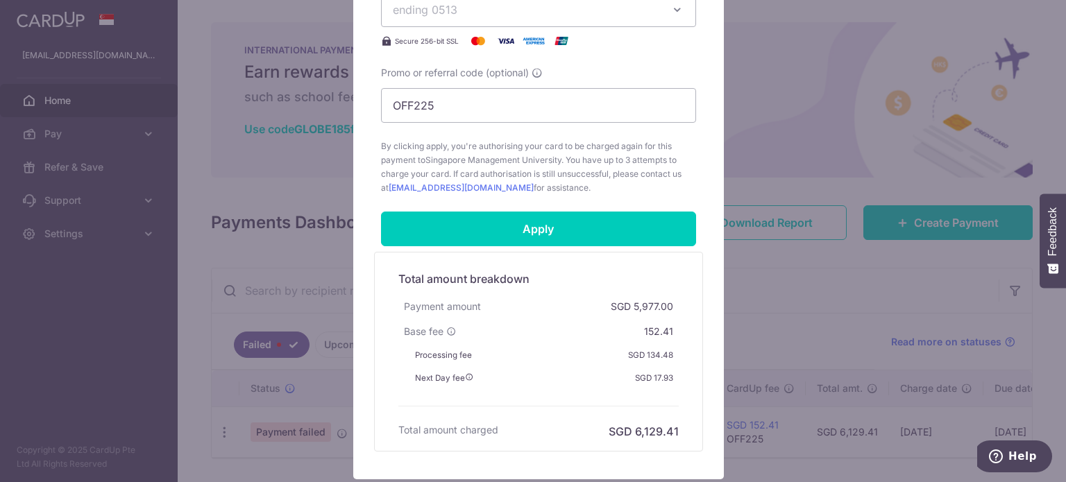
scroll to position [581, 0]
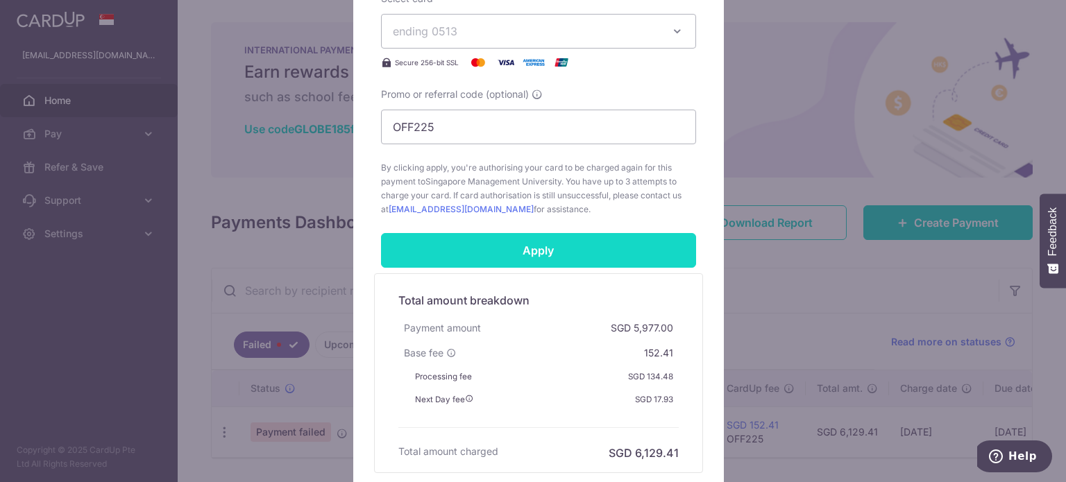
click at [555, 239] on input "Apply" at bounding box center [538, 250] width 315 height 35
